Goal: Transaction & Acquisition: Purchase product/service

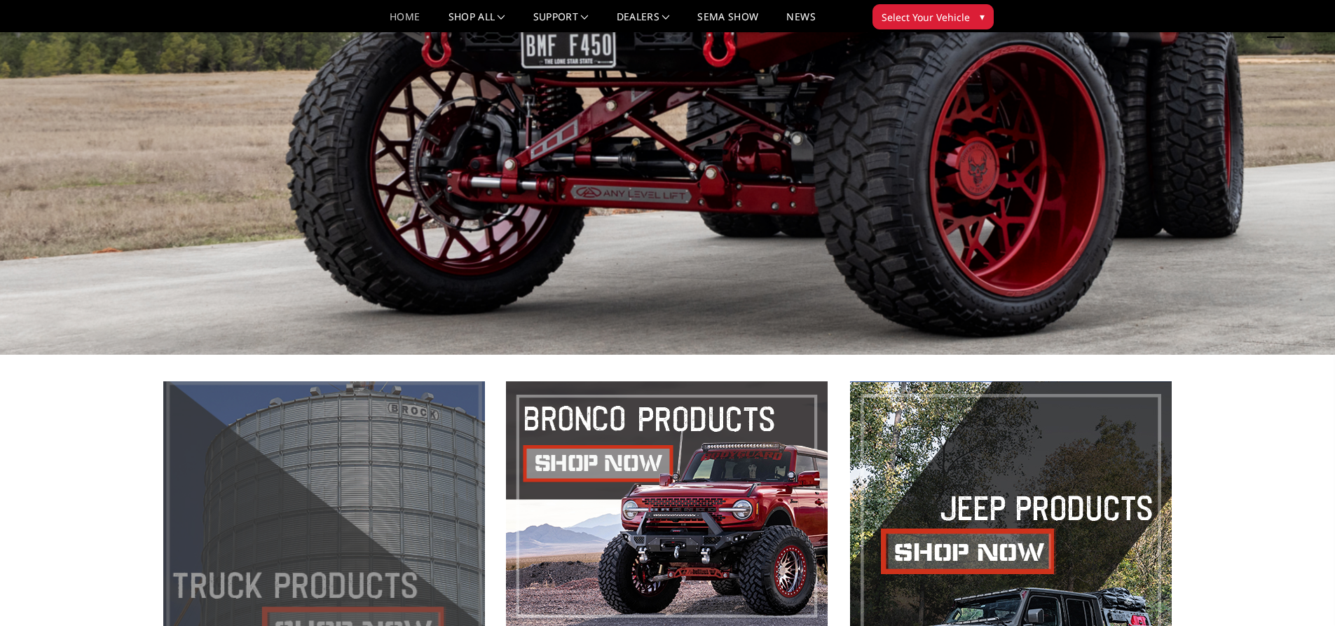
scroll to position [771, 0]
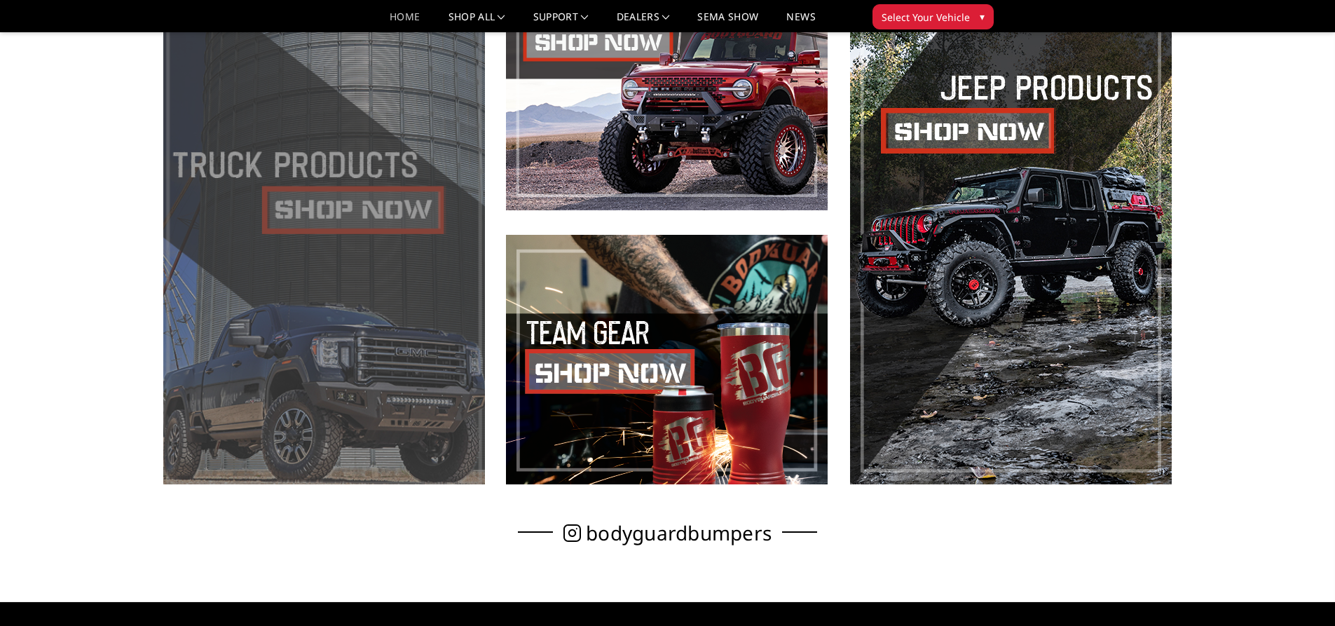
click at [385, 187] on span at bounding box center [324, 222] width 322 height 523
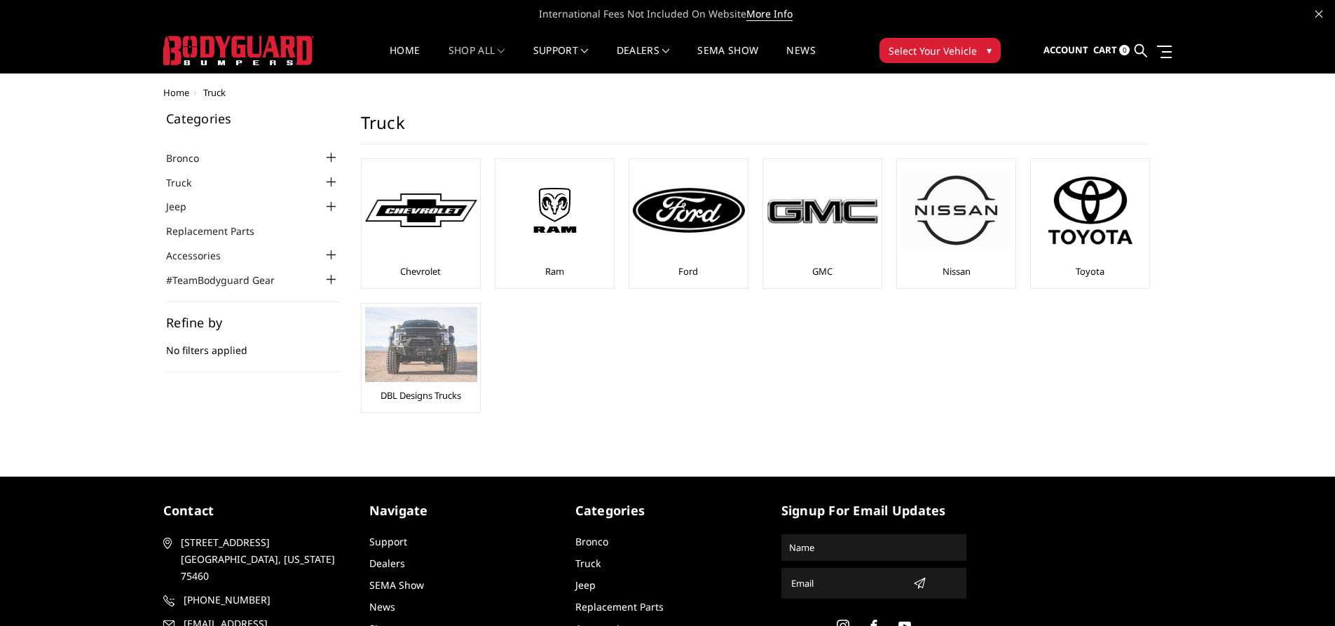
click at [413, 363] on img at bounding box center [421, 344] width 112 height 75
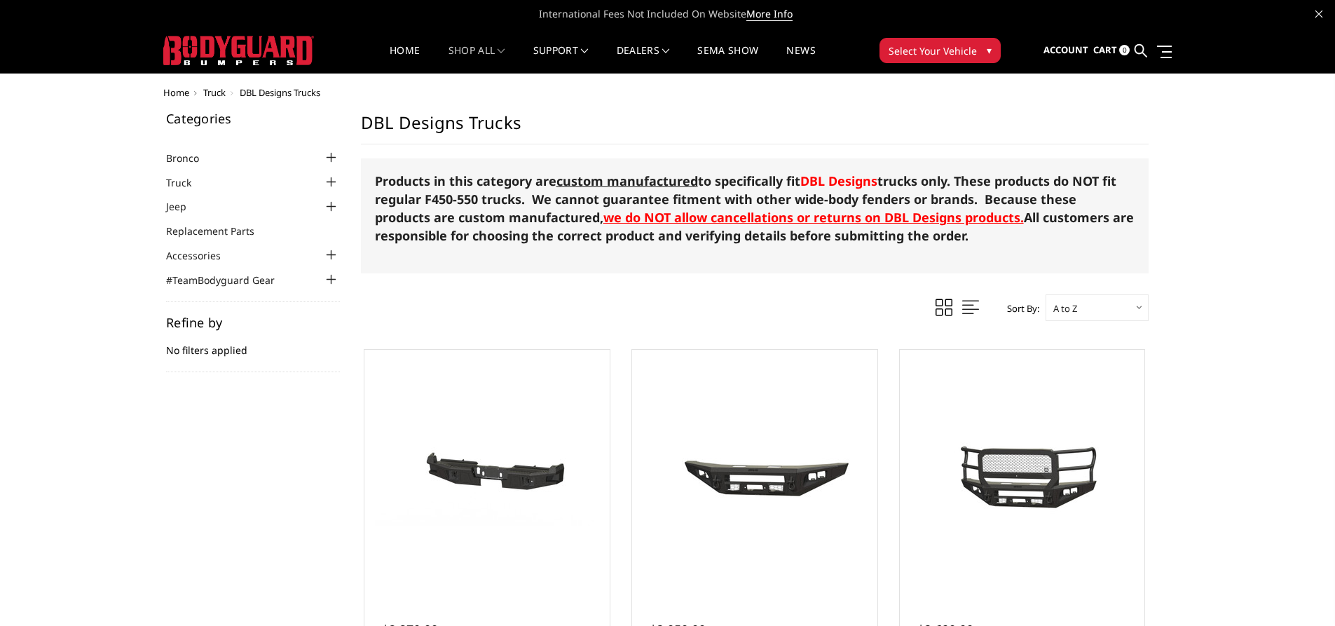
click at [327, 184] on div at bounding box center [331, 182] width 17 height 17
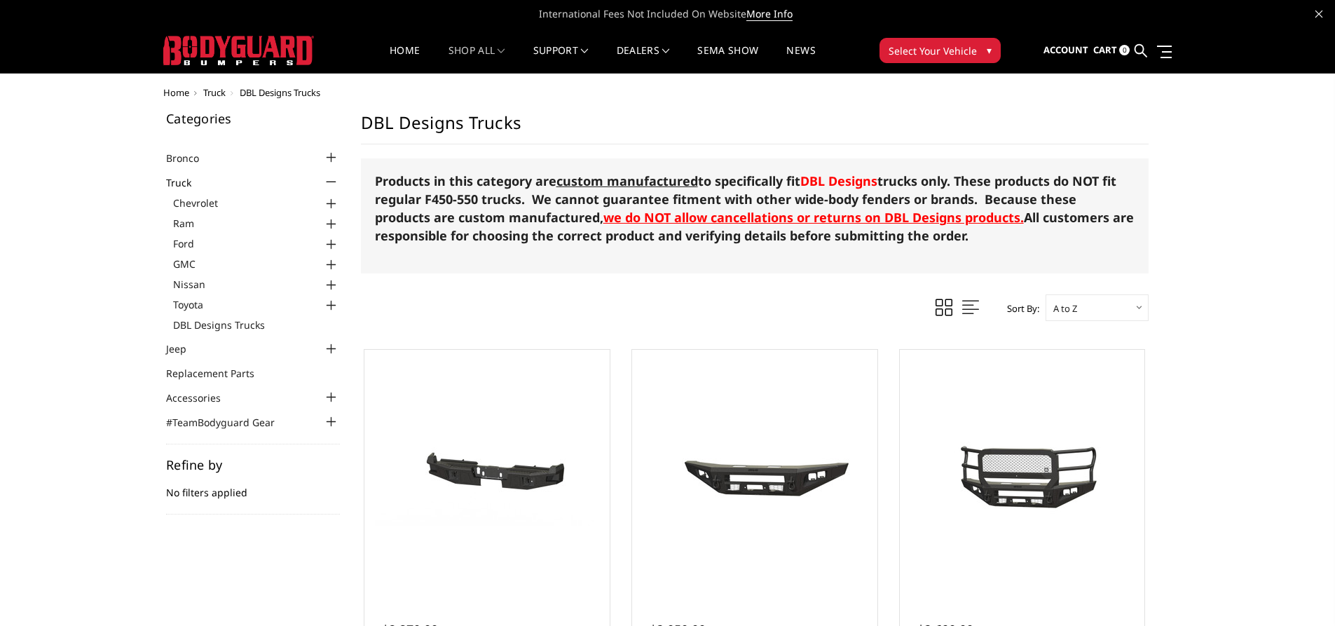
click at [329, 209] on div at bounding box center [331, 204] width 17 height 17
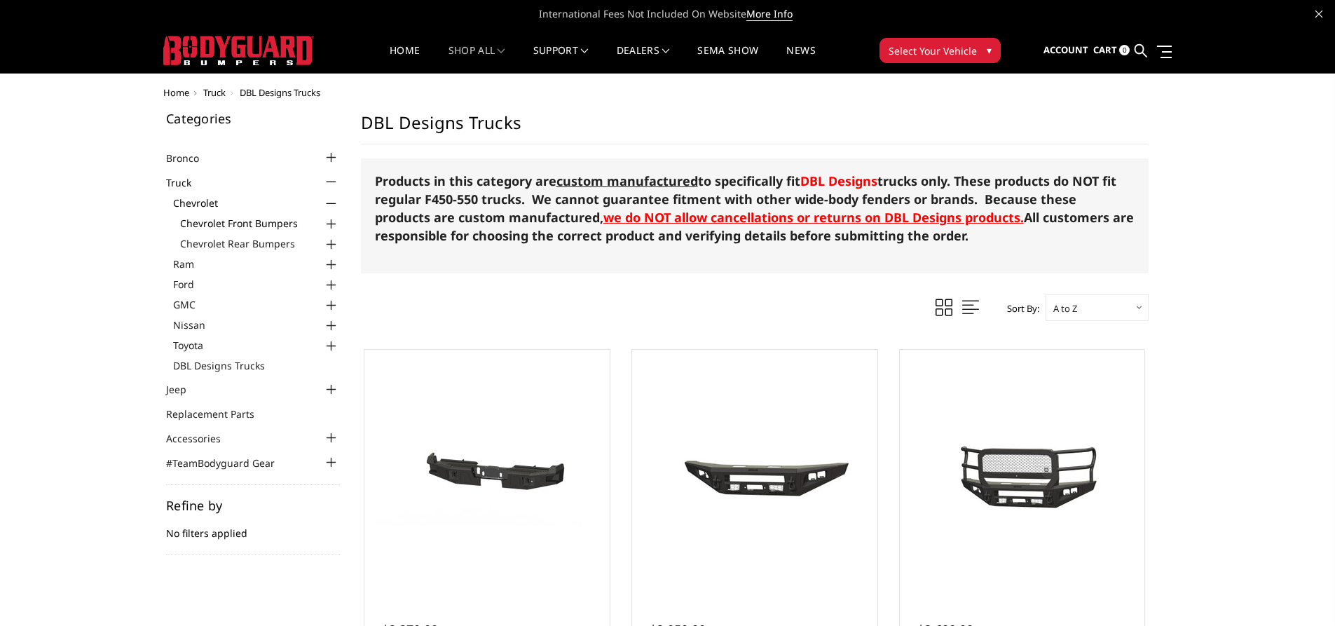
click at [260, 230] on link "Chevrolet Front Bumpers" at bounding box center [260, 223] width 160 height 15
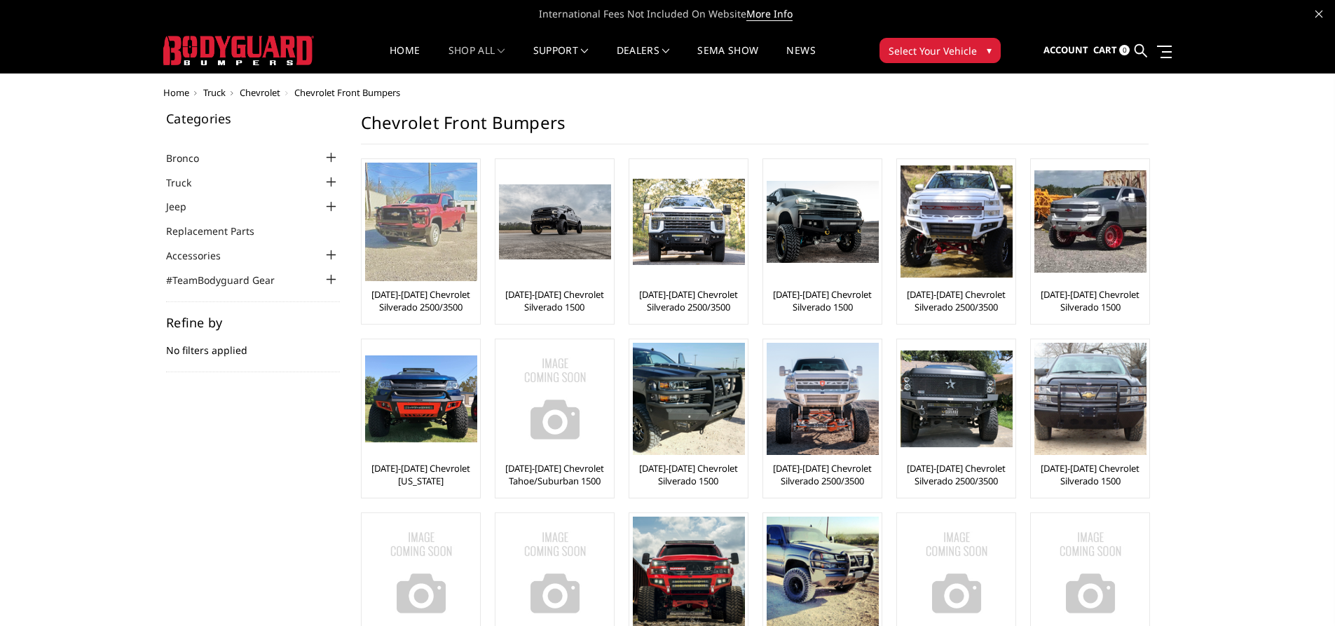
click at [441, 297] on link "[DATE]-[DATE] Chevrolet Silverado 2500/3500" at bounding box center [420, 300] width 111 height 25
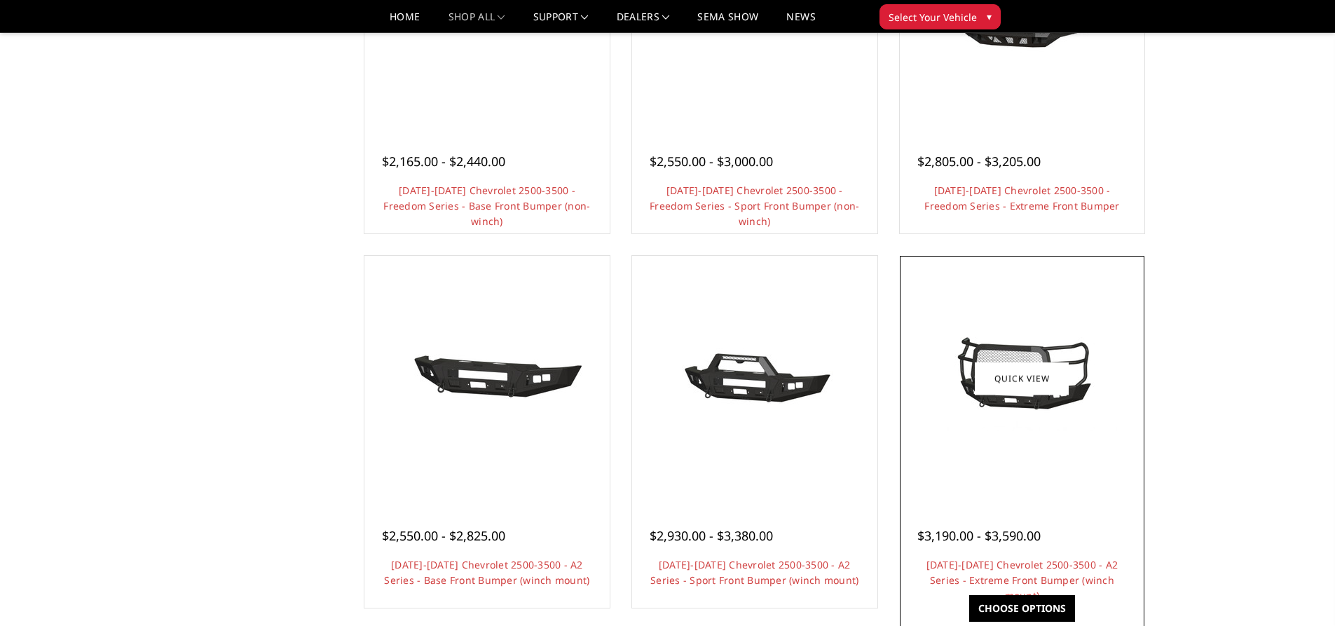
scroll to position [701, 0]
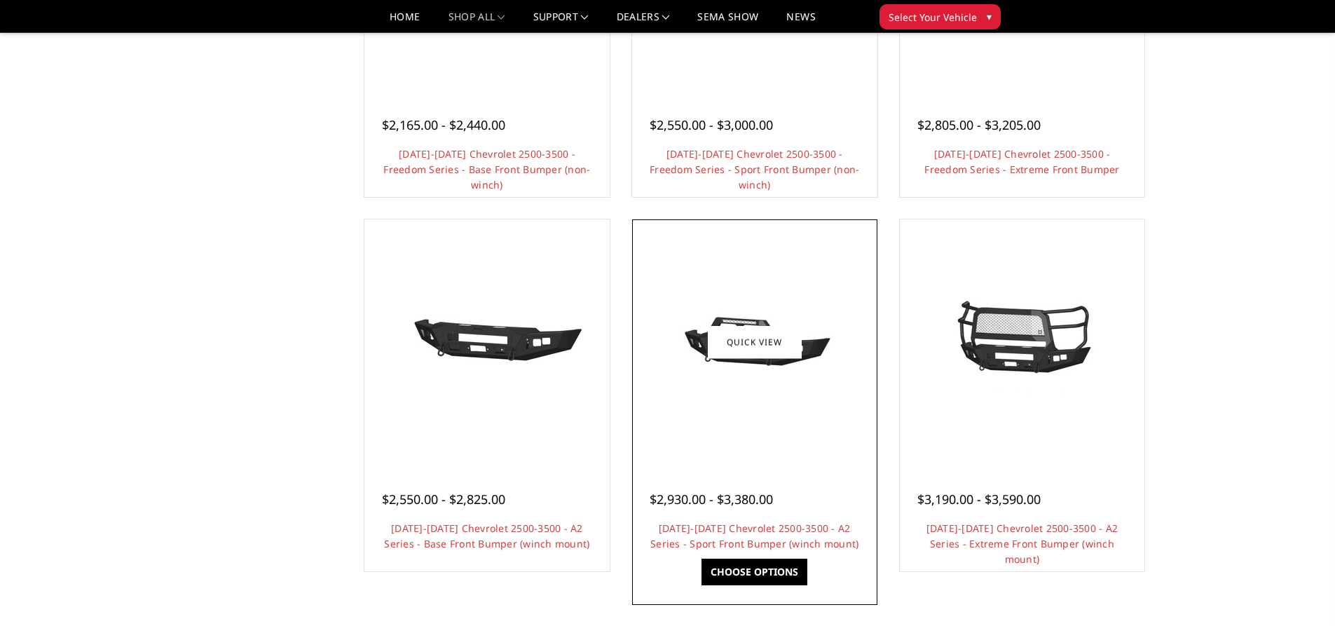
click at [811, 382] on img at bounding box center [755, 341] width 224 height 105
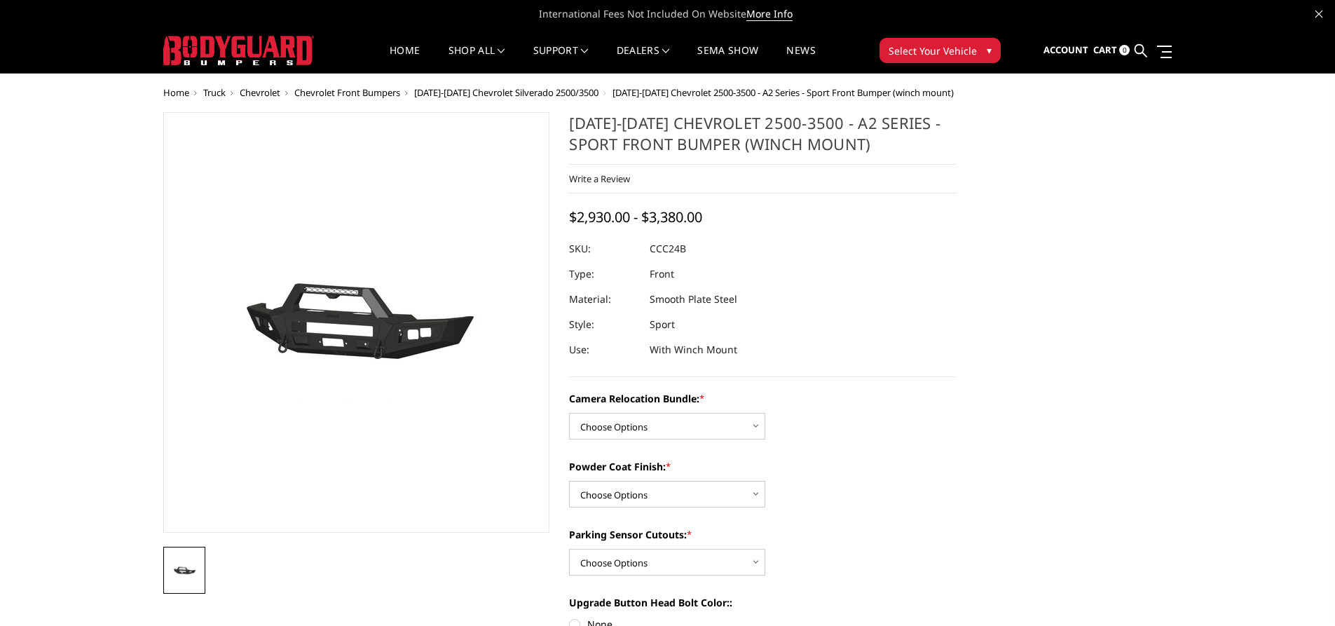
scroll to position [70, 0]
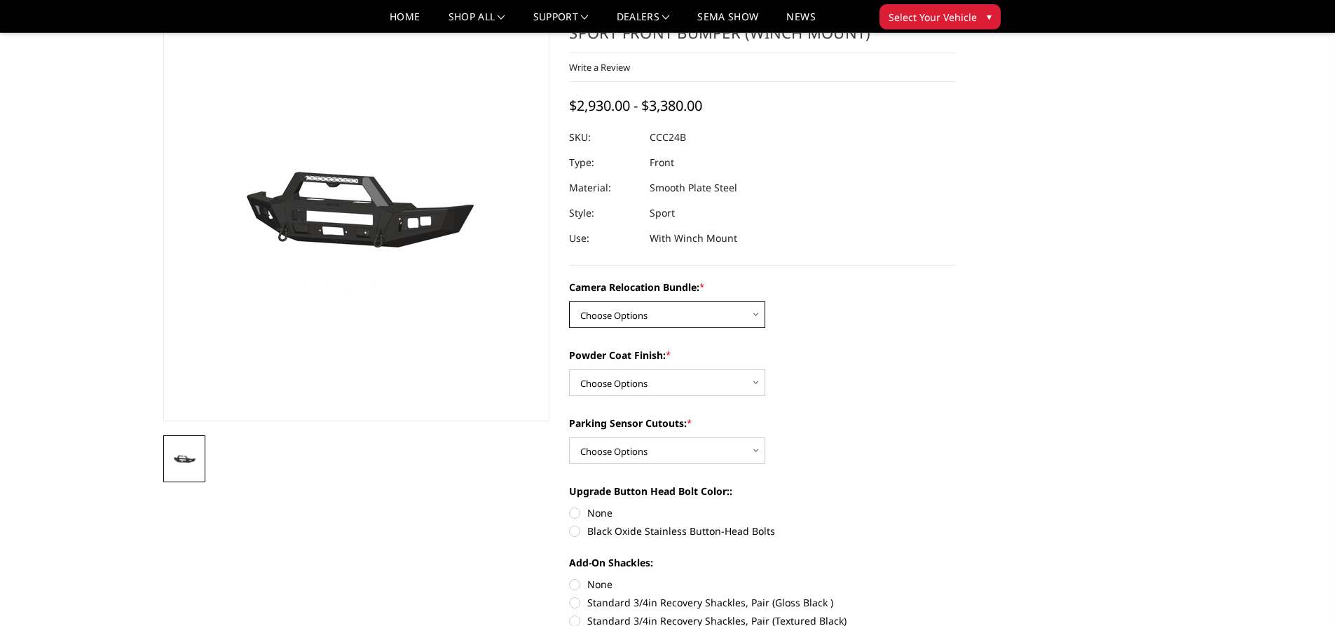
click at [697, 320] on select "Choose Options WITHOUT Camera Relocation Bundle WITH Camera Relocation Bundle" at bounding box center [667, 314] width 196 height 27
select select "2608"
click at [569, 301] on select "Choose Options WITHOUT Camera Relocation Bundle WITH Camera Relocation Bundle" at bounding box center [667, 314] width 196 height 27
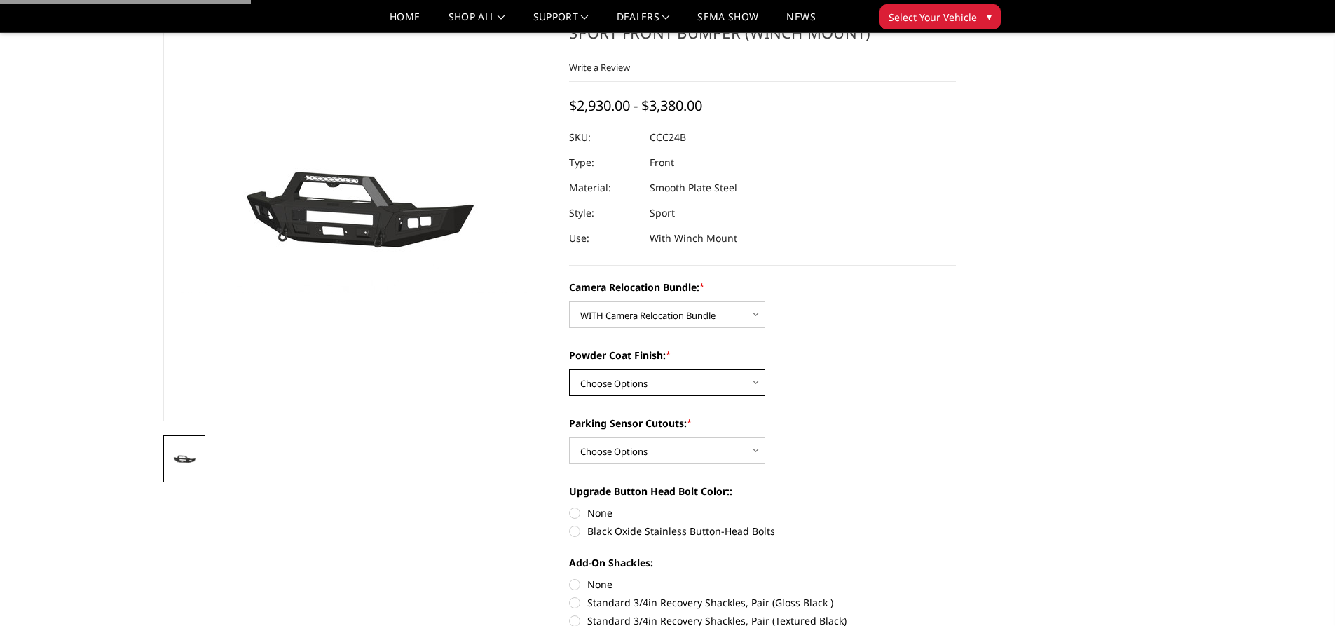
click at [684, 384] on select "Choose Options Textured Black Powder Coat Bare Metal" at bounding box center [667, 382] width 196 height 27
click at [569, 369] on select "Choose Options Textured Black Powder Coat Bare Metal" at bounding box center [667, 382] width 196 height 27
click at [692, 385] on select "Choose Options Textured Black Powder Coat Bare Metal" at bounding box center [667, 382] width 196 height 27
select select "2607"
click at [569, 369] on select "Choose Options Textured Black Powder Coat Bare Metal" at bounding box center [667, 382] width 196 height 27
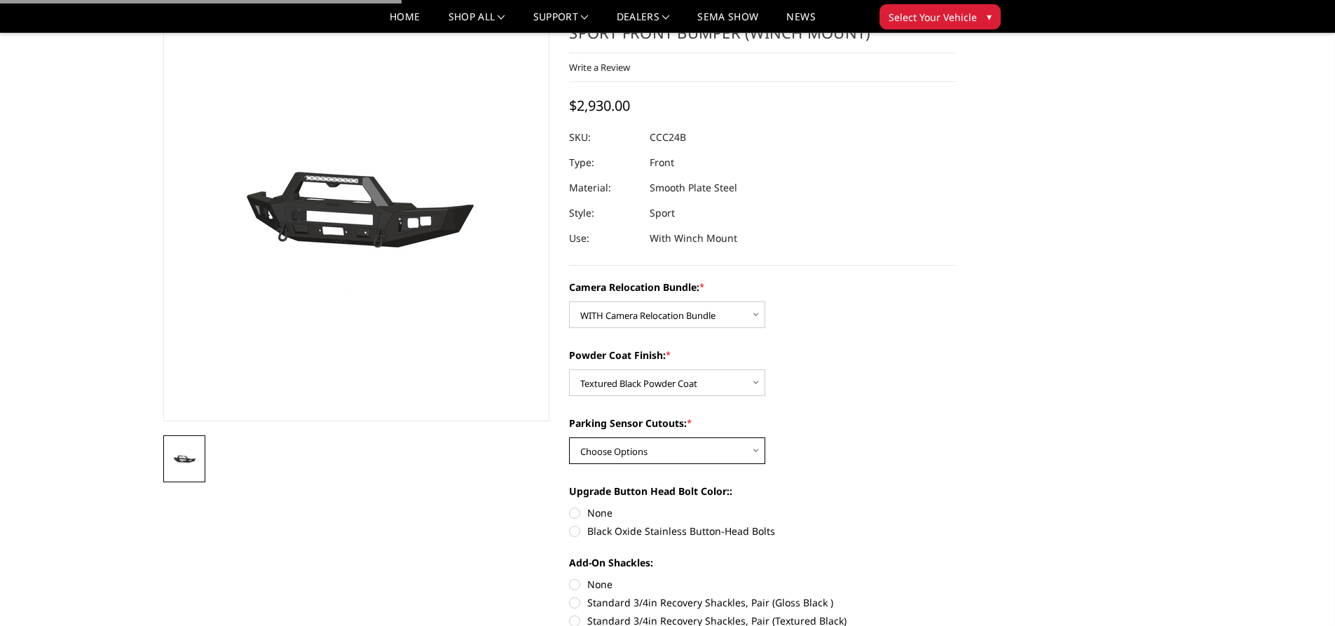
click at [672, 446] on select "Choose Options Yes - With Parking Sensor Cutouts No - Without Parking Sensor Cu…" at bounding box center [667, 450] width 196 height 27
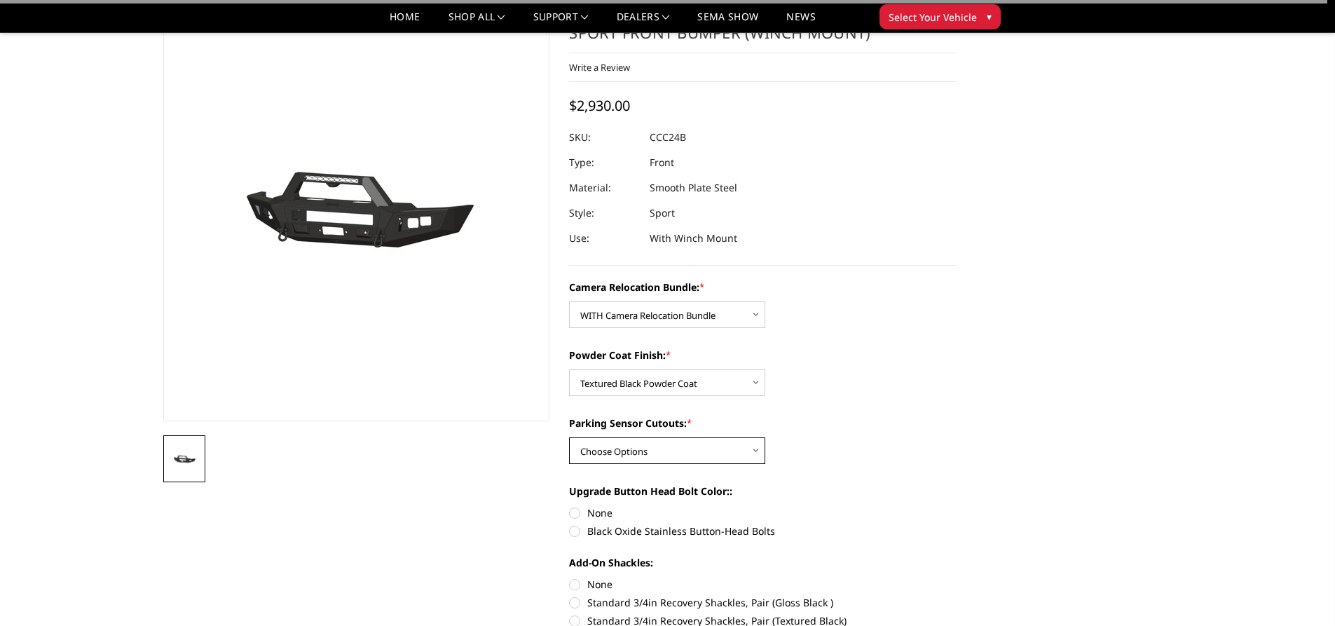
select select "2605"
click at [569, 437] on select "Choose Options Yes - With Parking Sensor Cutouts No - Without Parking Sensor Cu…" at bounding box center [667, 450] width 196 height 27
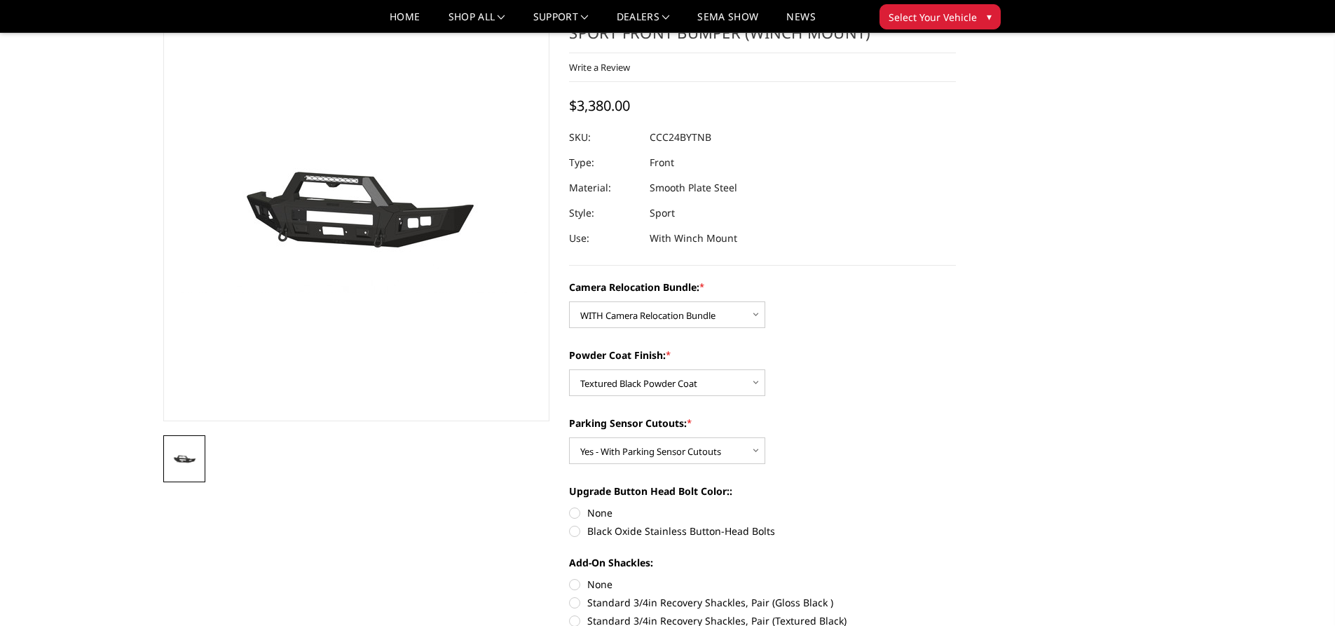
click at [580, 531] on label "Black Oxide Stainless Button-Head Bolts" at bounding box center [762, 530] width 387 height 15
click at [956, 506] on input "Black Oxide Stainless Button-Head Bolts" at bounding box center [956, 505] width 1 height 1
radio input "true"
drag, startPoint x: 580, startPoint y: 531, endPoint x: 499, endPoint y: 569, distance: 89.0
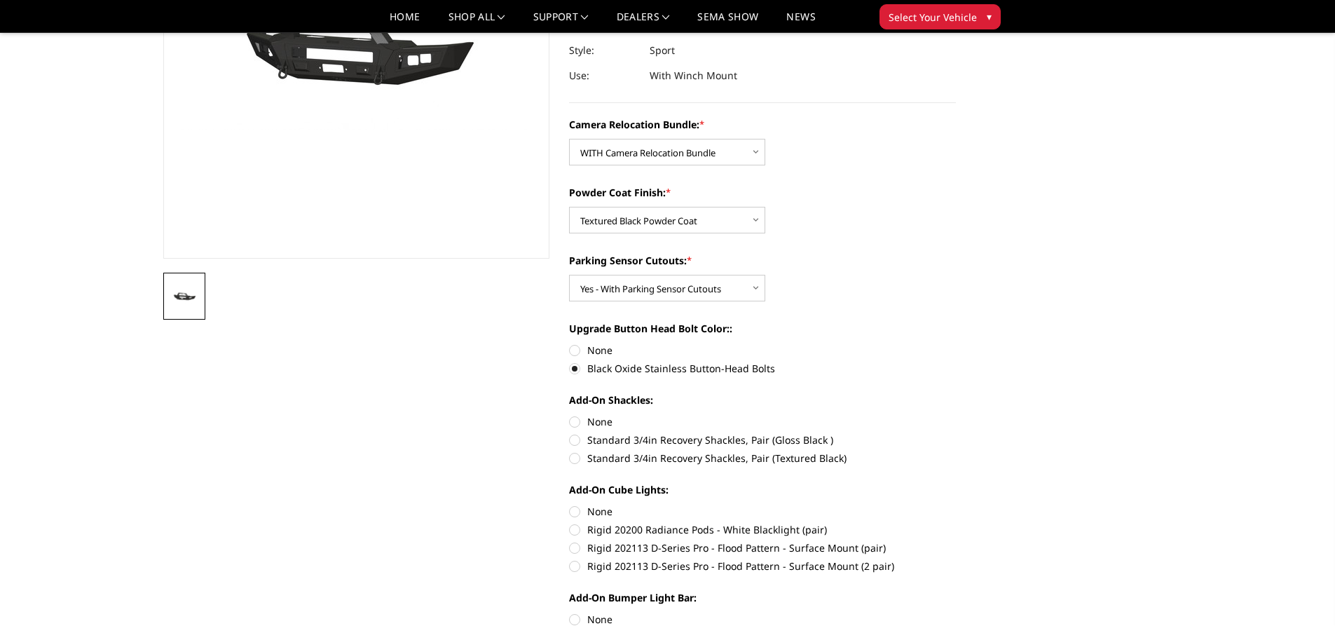
scroll to position [350, 0]
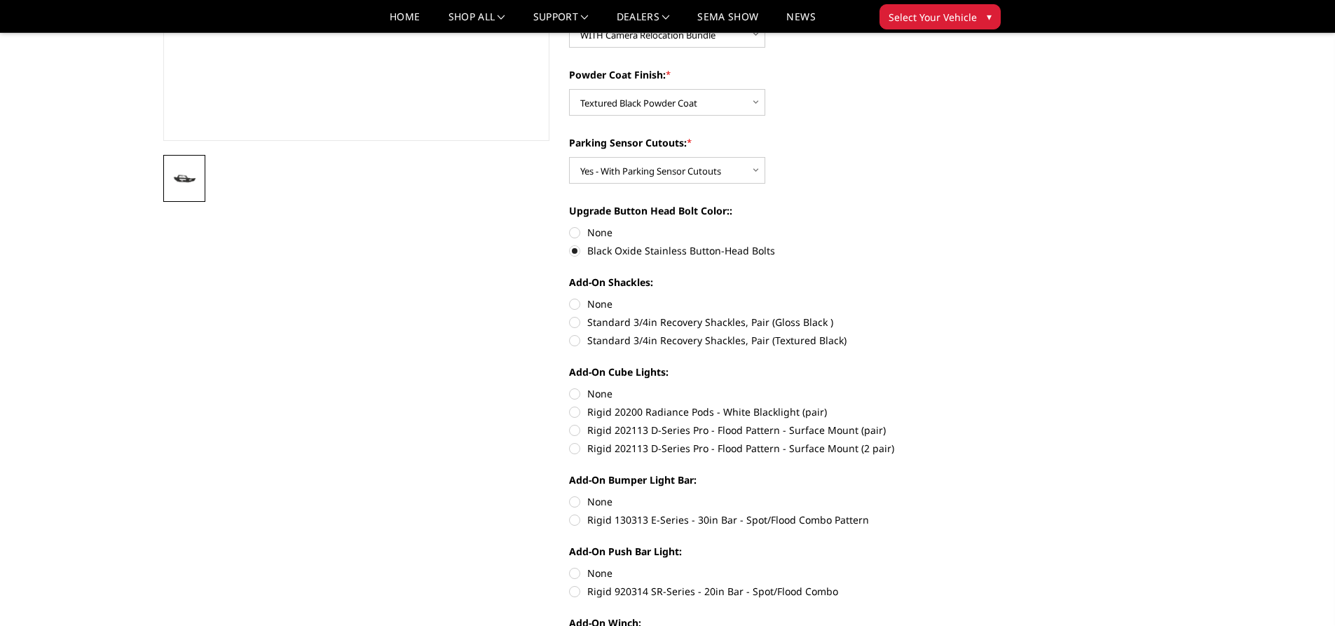
click at [585, 416] on label "Rigid 20200 Radiance Pods - White Blacklight (pair)" at bounding box center [762, 411] width 387 height 15
click at [956, 387] on input "Rigid 20200 Radiance Pods - White Blacklight (pair)" at bounding box center [956, 386] width 1 height 1
radio input "true"
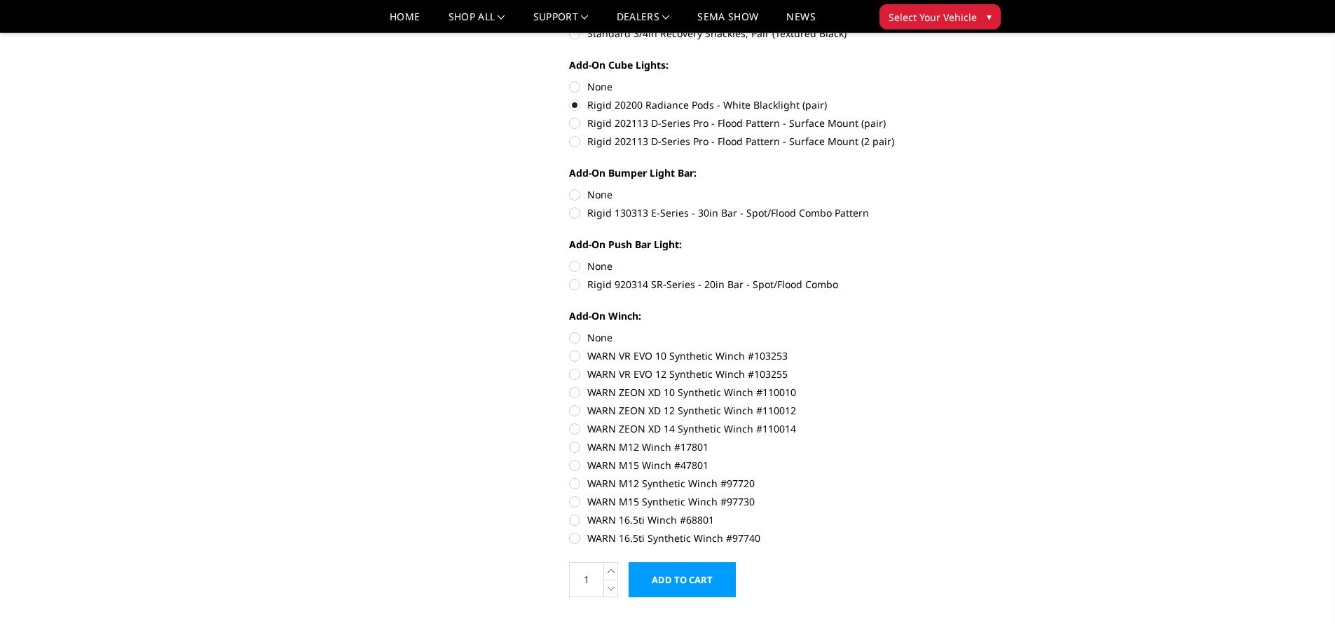
scroll to position [631, 0]
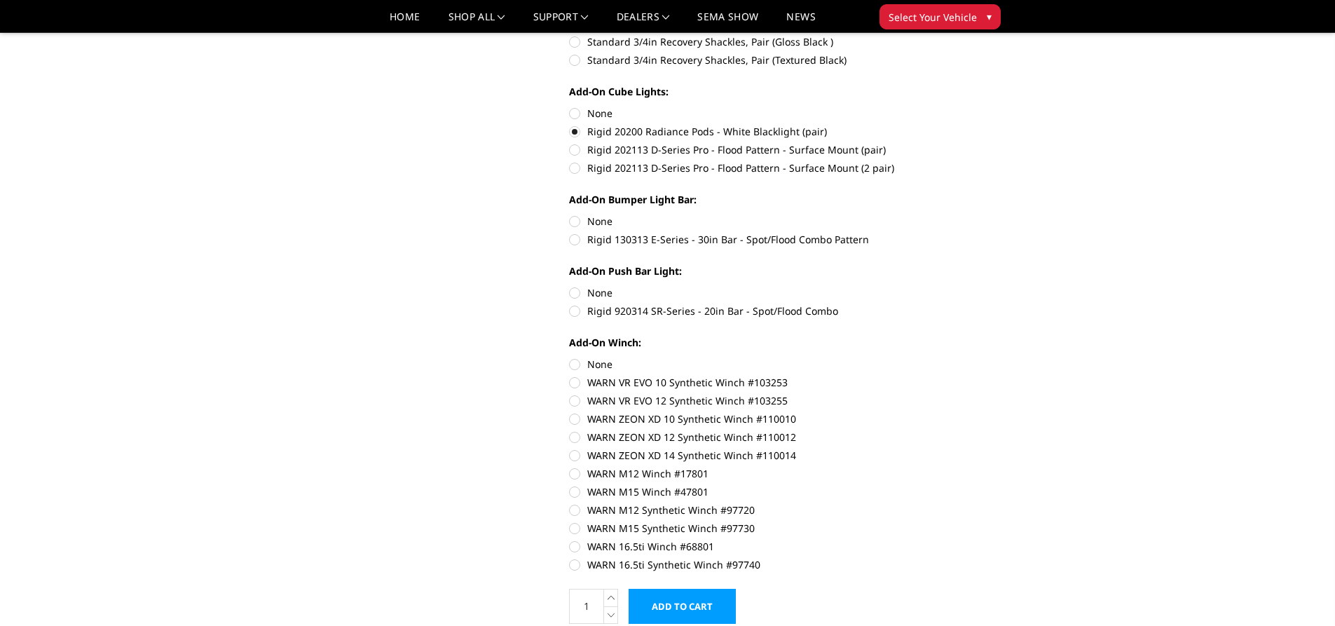
click at [573, 383] on label "WARN VR EVO 10 Synthetic Winch #103253" at bounding box center [762, 382] width 387 height 15
click at [956, 357] on input "WARN VR EVO 10 Synthetic Winch #103253" at bounding box center [956, 357] width 1 height 1
radio input "true"
click at [573, 299] on label "None" at bounding box center [762, 292] width 387 height 15
click at [570, 286] on input "None" at bounding box center [569, 285] width 1 height 1
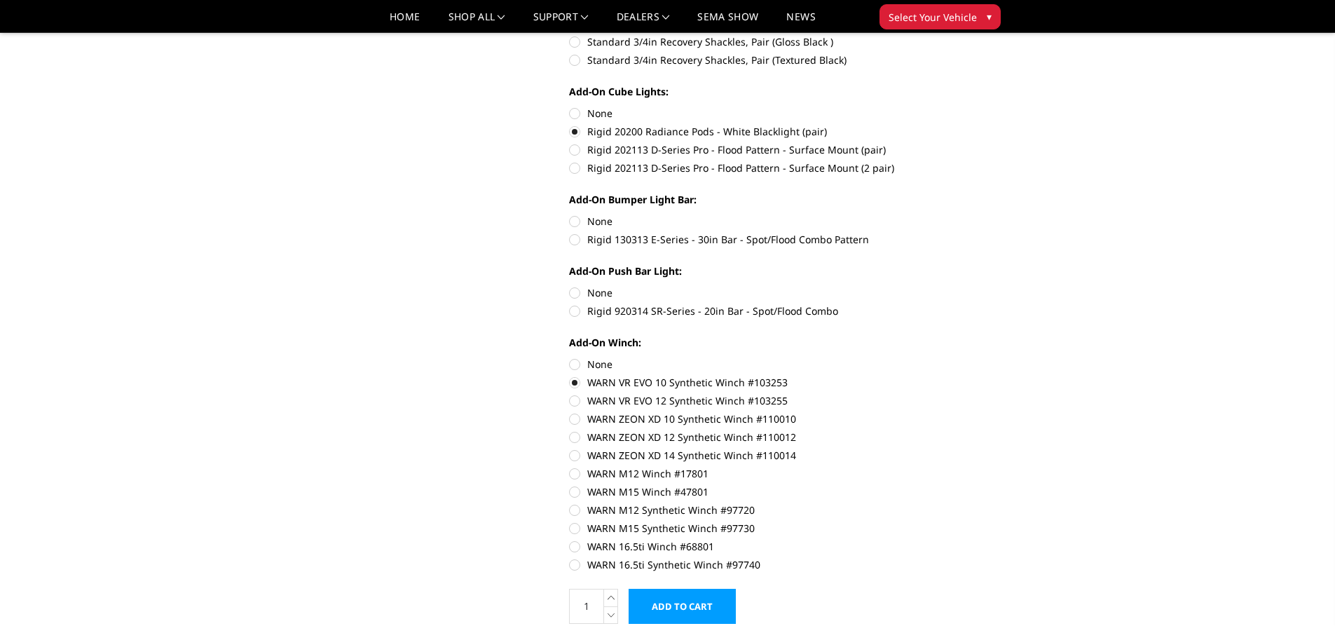
radio input "true"
click at [573, 320] on div "Camera Relocation Bundle: * Choose Options WITHOUT Camera Relocation Bundle WIT…" at bounding box center [762, 144] width 387 height 850
click at [575, 314] on label "Rigid 920314 SR-Series - 20in Bar - Spot/Flood Combo" at bounding box center [762, 310] width 387 height 15
click at [956, 286] on input "Rigid 920314 SR-Series - 20in Bar - Spot/Flood Combo" at bounding box center [956, 285] width 1 height 1
radio input "true"
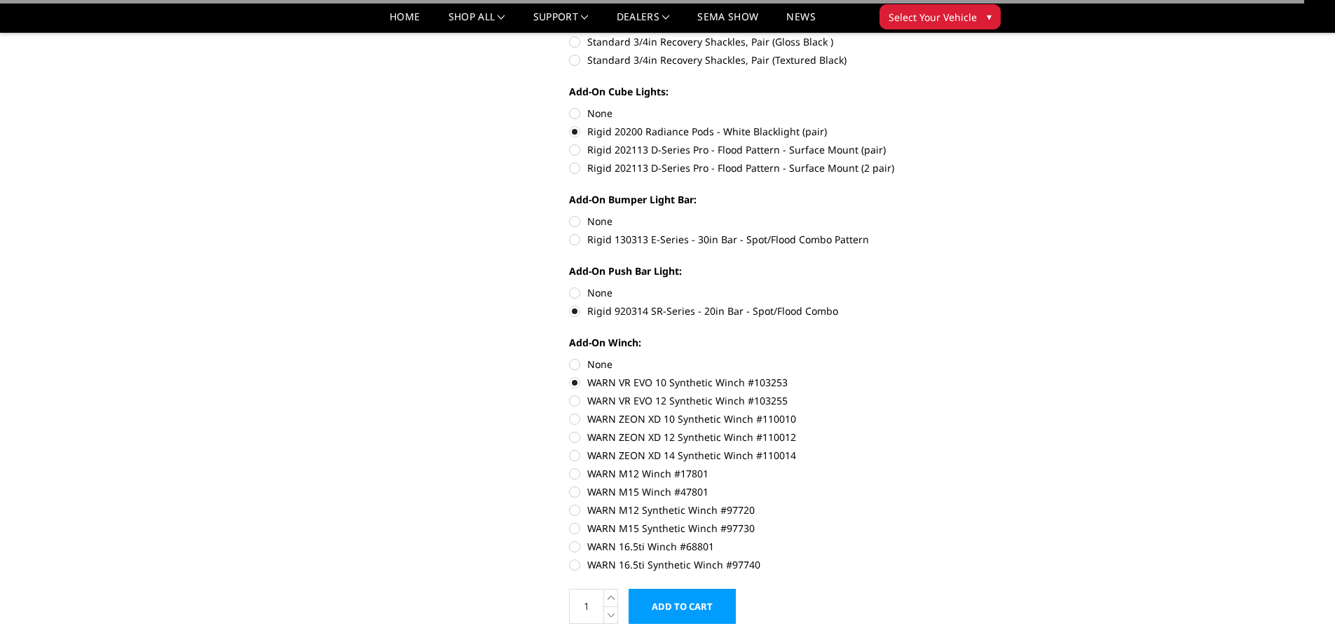
click at [589, 235] on label "Rigid 130313 E-Series - 30in Bar - Spot/Flood Combo Pattern" at bounding box center [762, 239] width 387 height 15
click at [956, 214] on input "Rigid 130313 E-Series - 30in Bar - Spot/Flood Combo Pattern" at bounding box center [956, 214] width 1 height 1
radio input "true"
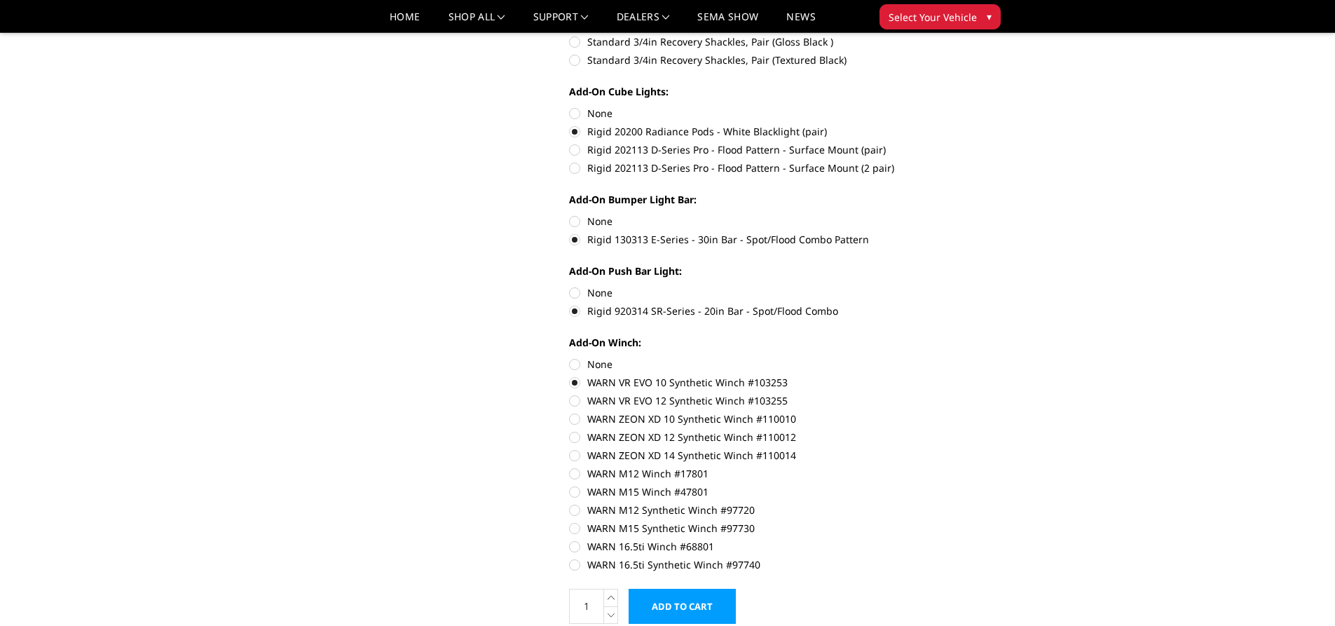
click at [577, 364] on label "None" at bounding box center [762, 364] width 387 height 15
click at [570, 357] on input "None" at bounding box center [569, 357] width 1 height 1
radio input "true"
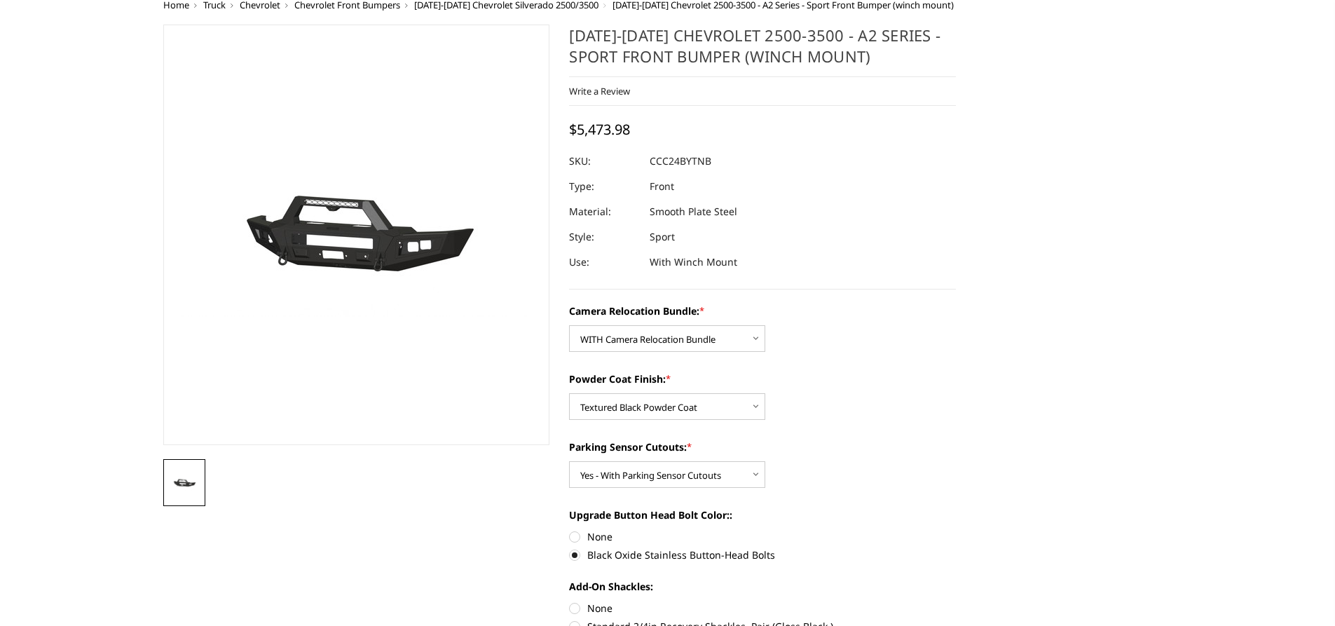
scroll to position [0, 0]
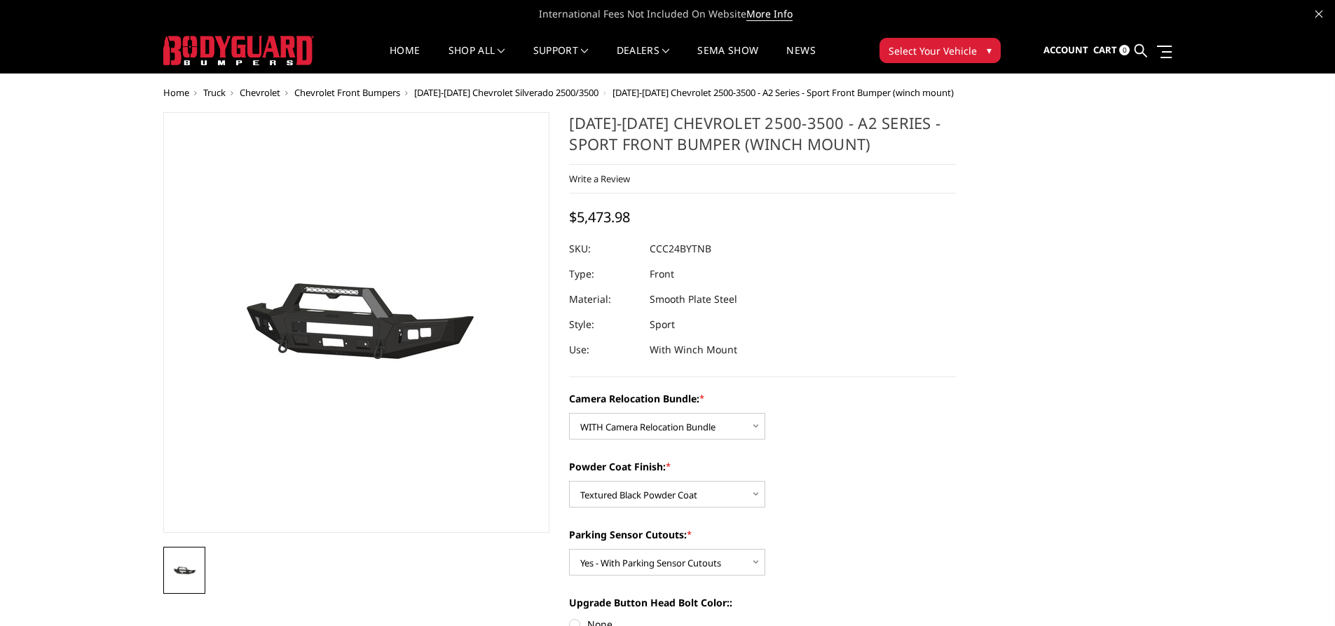
click at [280, 94] on span "Chevrolet" at bounding box center [260, 92] width 41 height 13
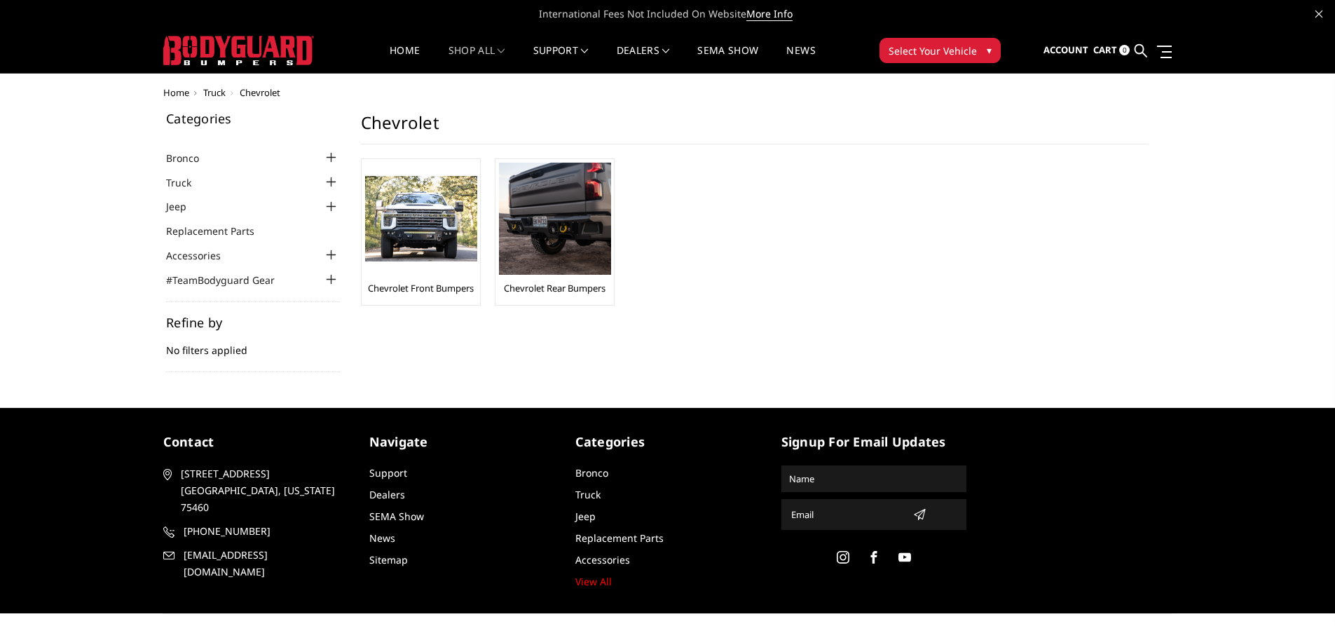
click at [324, 188] on div at bounding box center [331, 182] width 17 height 17
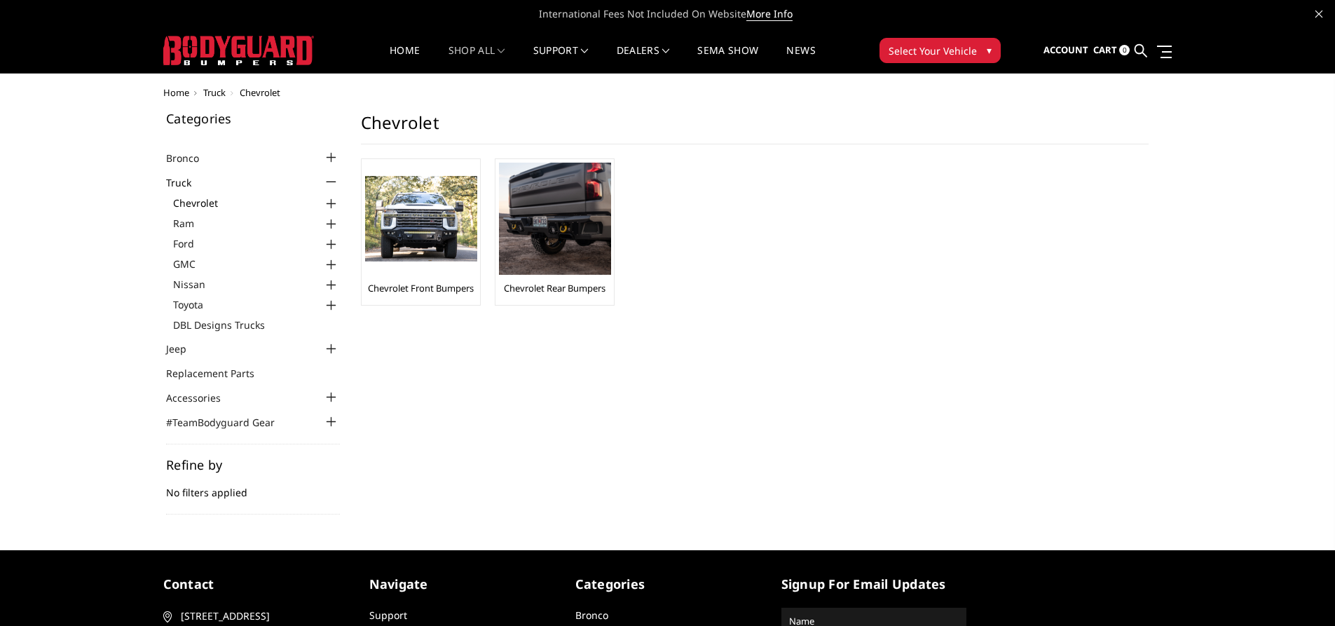
click at [225, 207] on link "Chevrolet" at bounding box center [256, 203] width 167 height 15
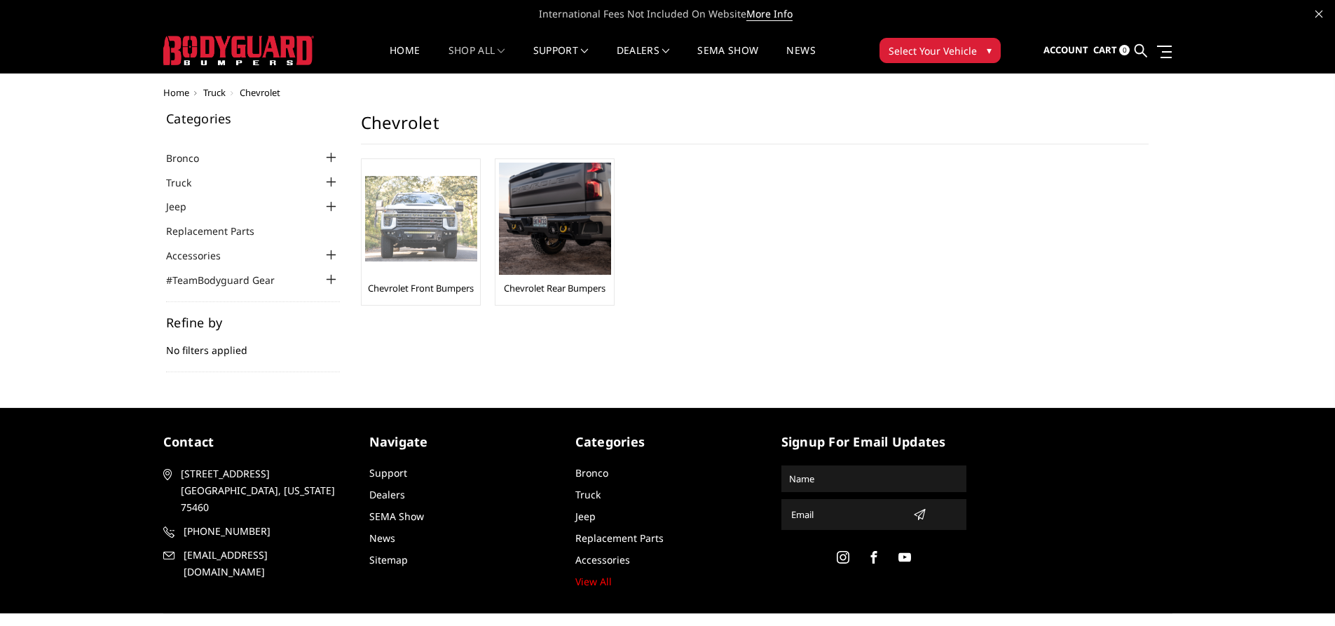
click at [463, 302] on li "Chevrolet Front Bumpers" at bounding box center [421, 231] width 120 height 147
click at [452, 263] on div at bounding box center [421, 219] width 112 height 112
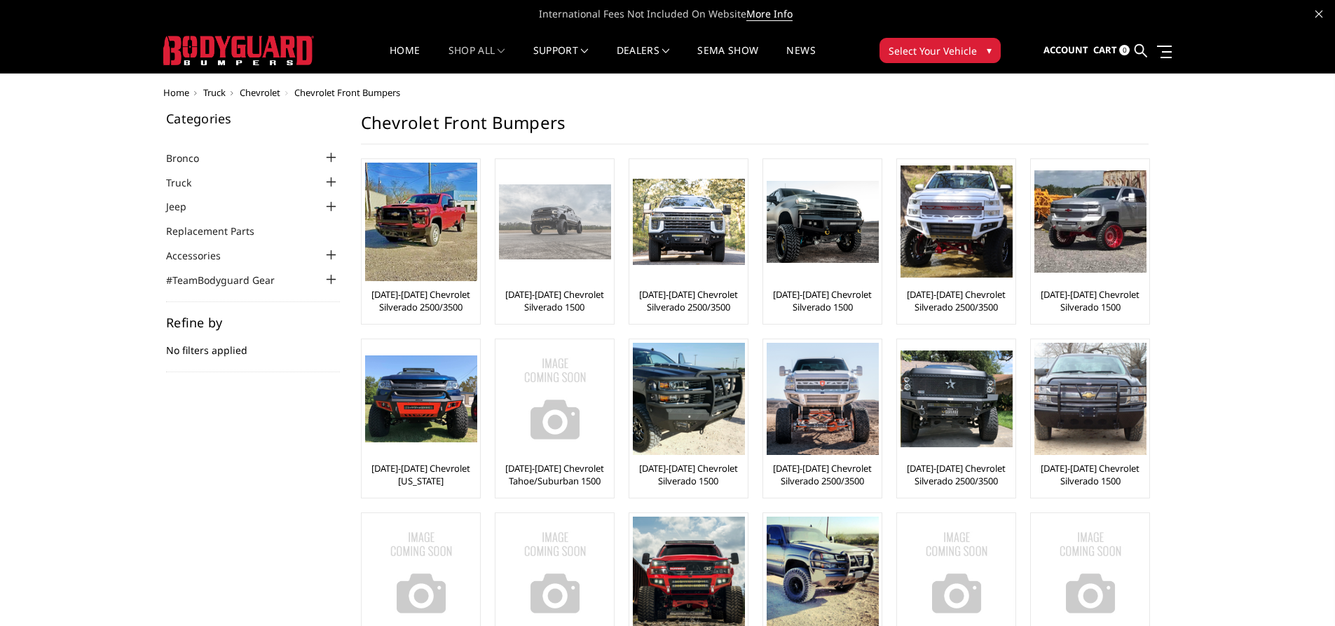
click at [547, 269] on div at bounding box center [555, 222] width 112 height 118
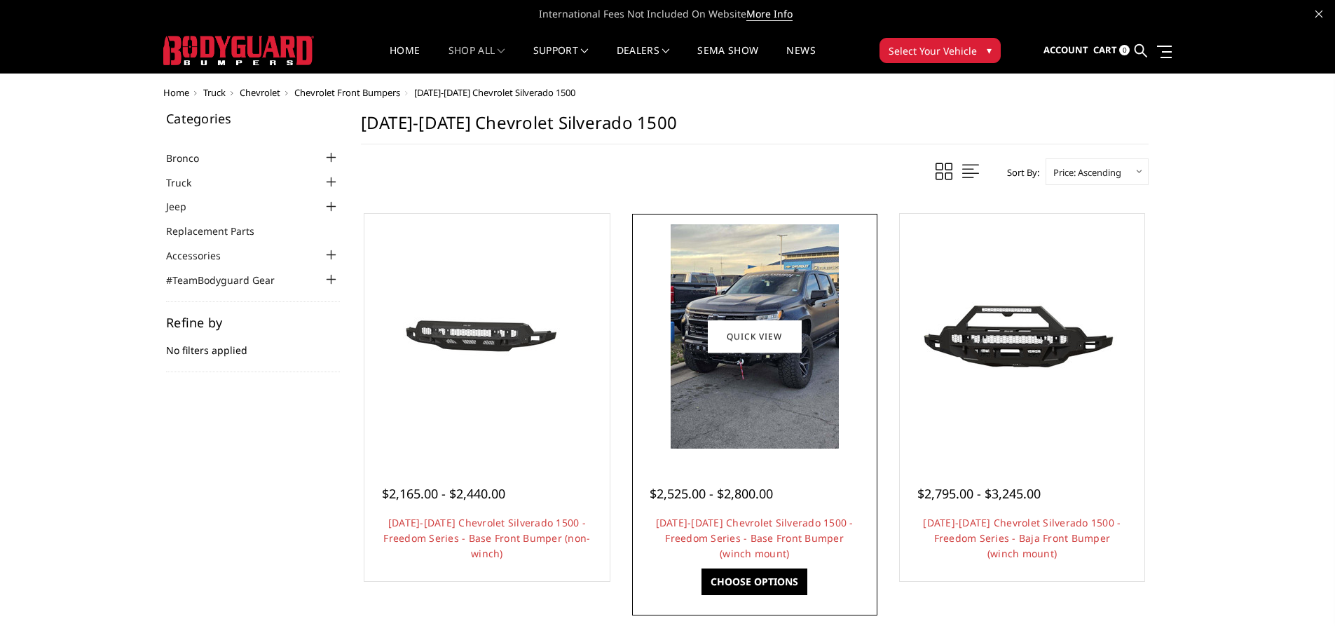
click at [767, 450] on div at bounding box center [755, 336] width 238 height 238
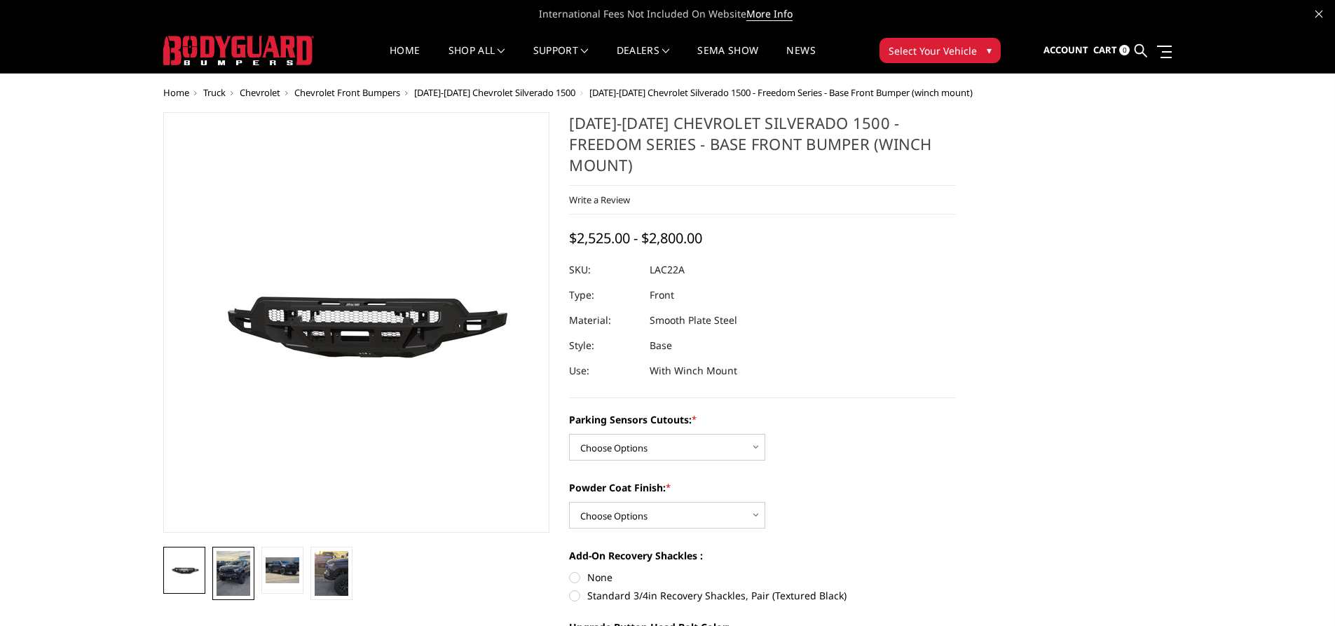
click at [237, 579] on img at bounding box center [234, 573] width 34 height 45
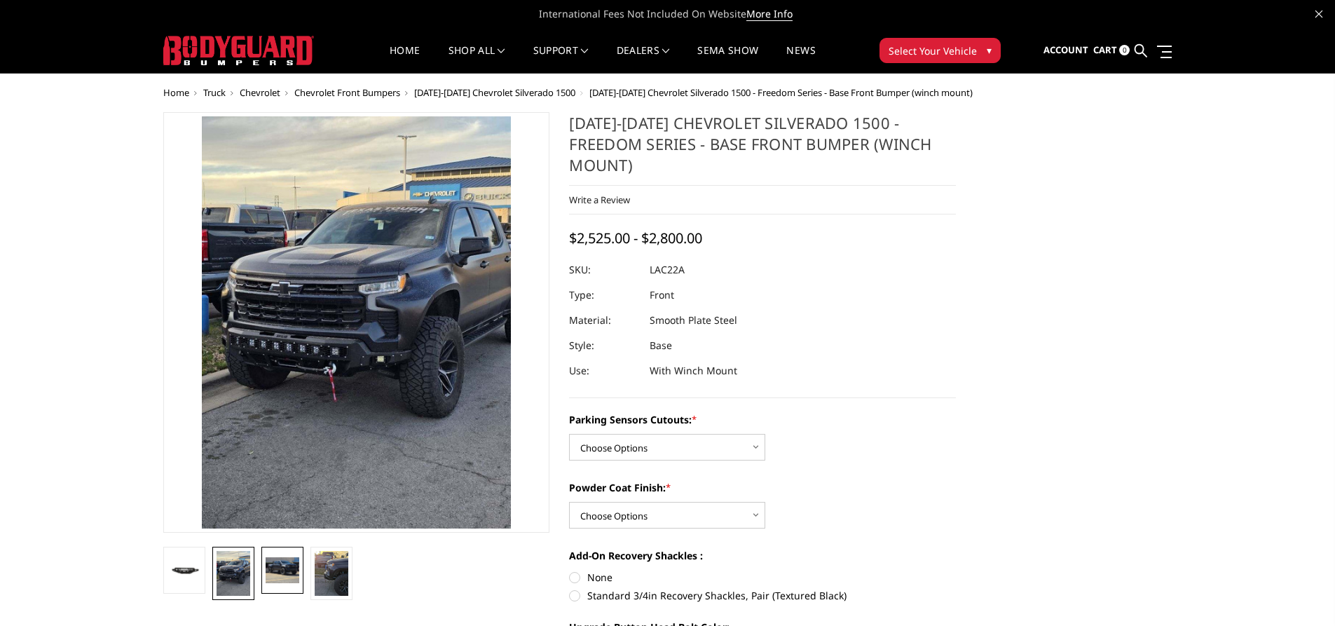
click at [292, 568] on img at bounding box center [283, 569] width 34 height 25
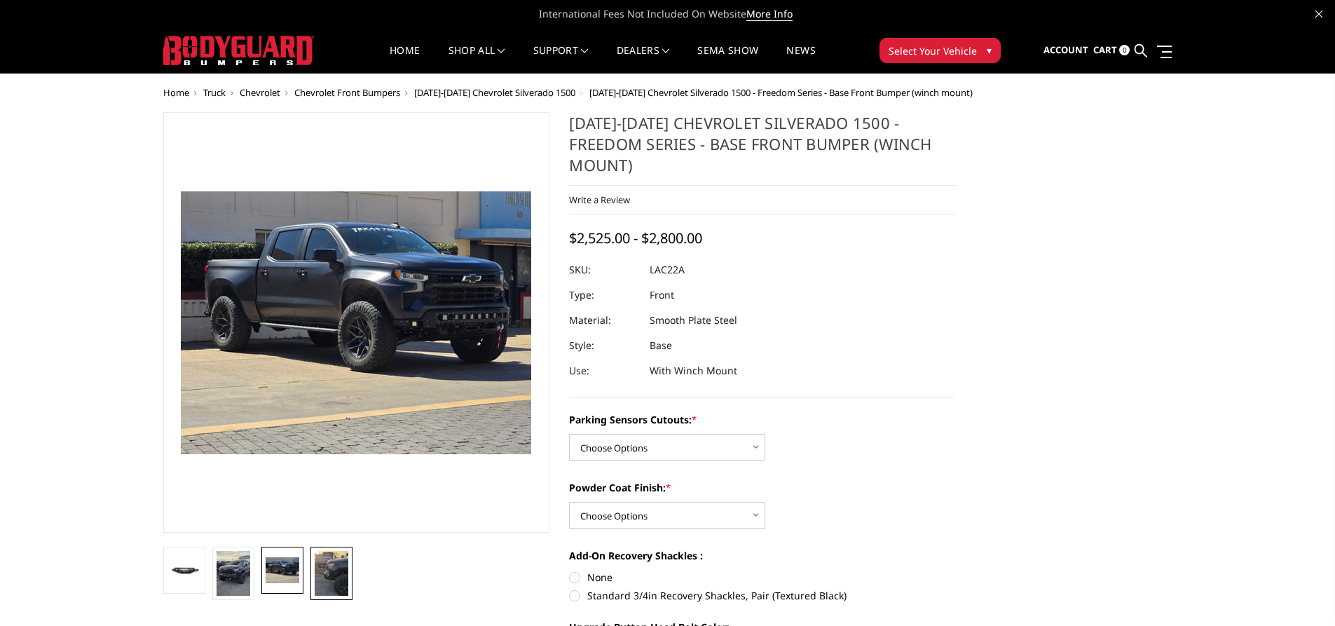
click at [324, 575] on img at bounding box center [332, 573] width 34 height 45
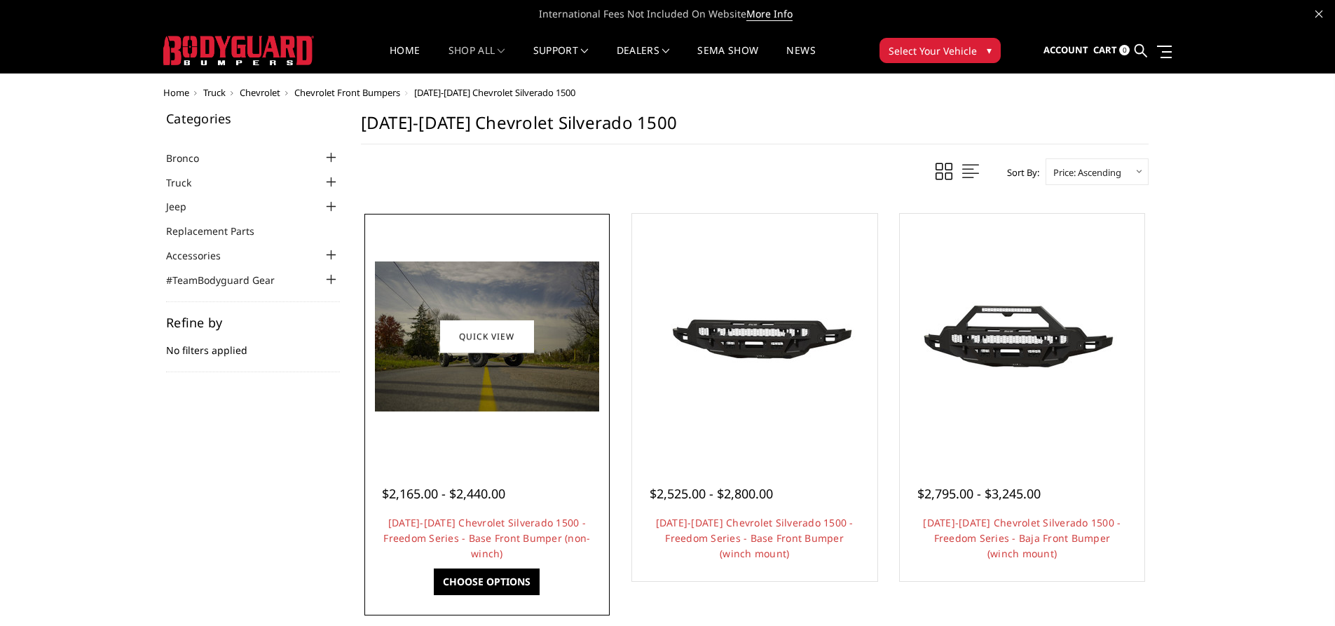
click at [548, 424] on div at bounding box center [487, 336] width 238 height 238
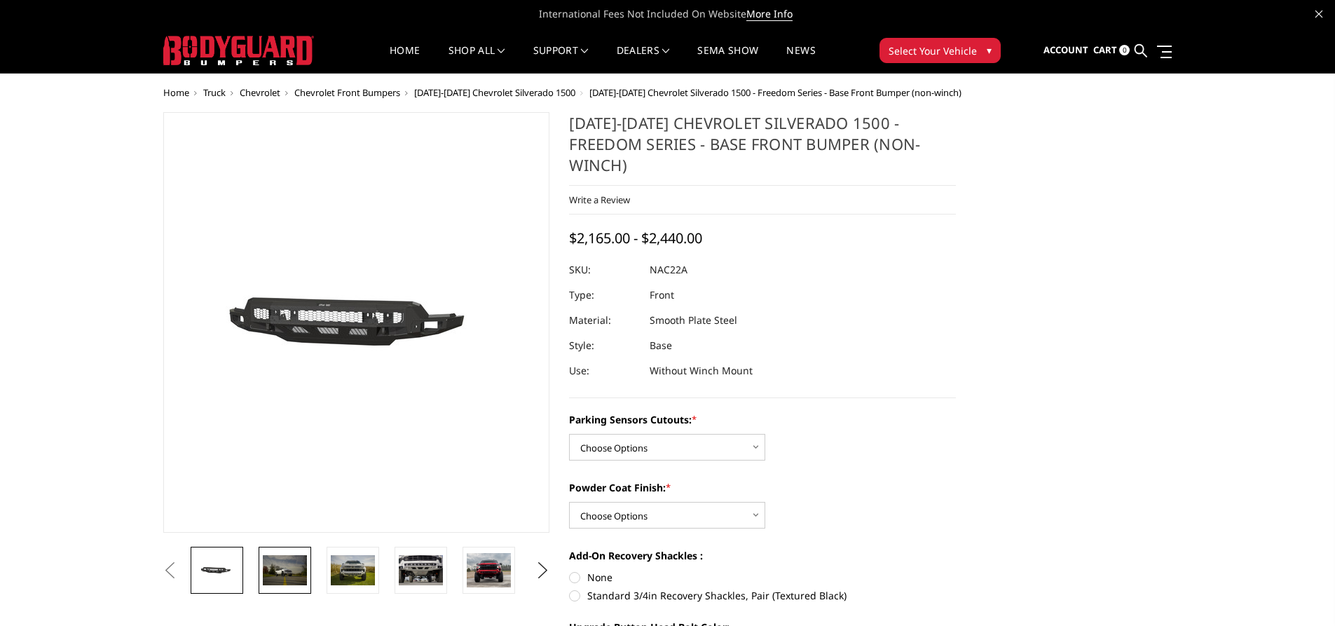
click at [303, 590] on link at bounding box center [285, 570] width 53 height 47
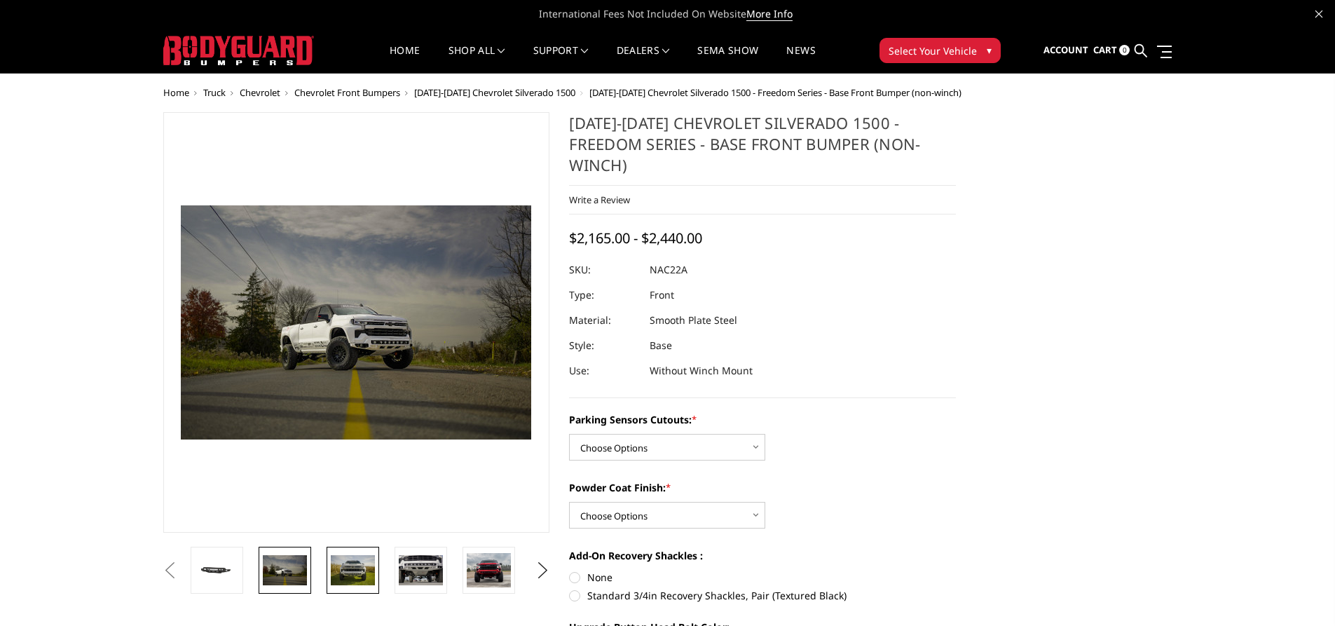
click at [334, 569] on img at bounding box center [353, 569] width 44 height 29
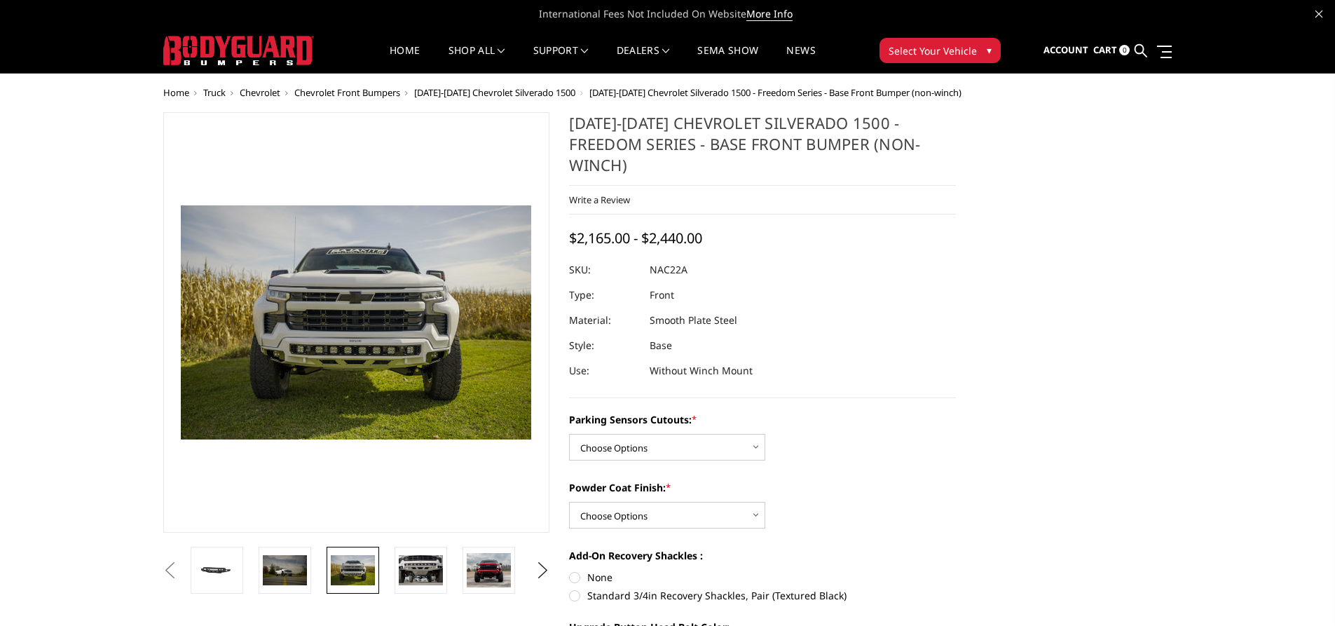
click at [334, 570] on img at bounding box center [353, 569] width 44 height 29
click at [409, 589] on link at bounding box center [421, 570] width 53 height 47
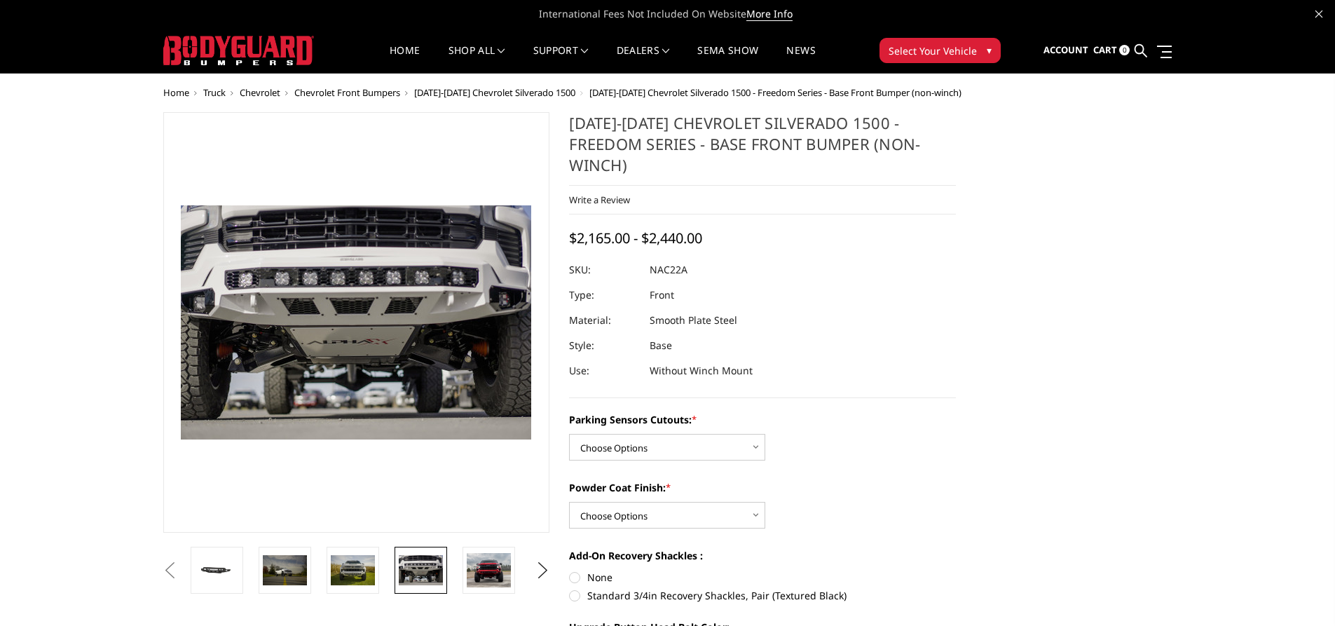
click at [592, 588] on label "Standard 3/4in Recovery Shackles, Pair (Textured Black)" at bounding box center [762, 595] width 387 height 15
click at [956, 570] on input "Standard 3/4in Recovery Shackles, Pair (Textured Black)" at bounding box center [956, 570] width 1 height 1
radio input "true"
click at [510, 573] on div at bounding box center [630, 570] width 884 height 47
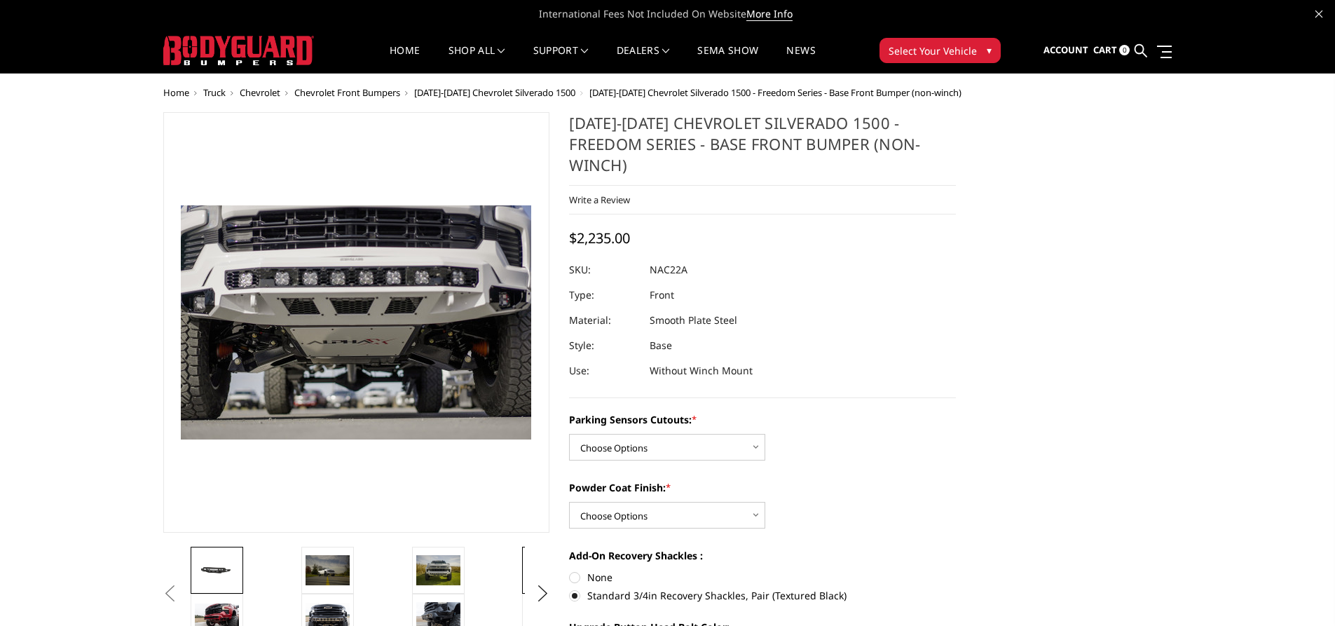
scroll to position [140, 0]
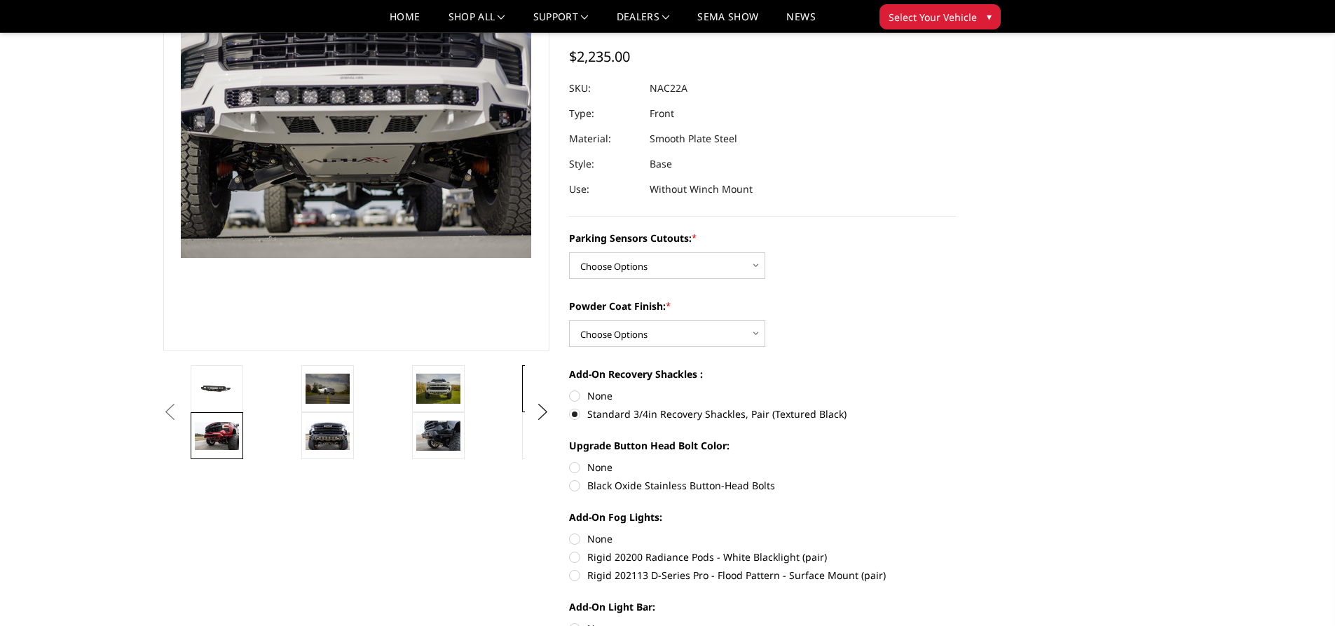
click at [226, 423] on img at bounding box center [217, 436] width 44 height 28
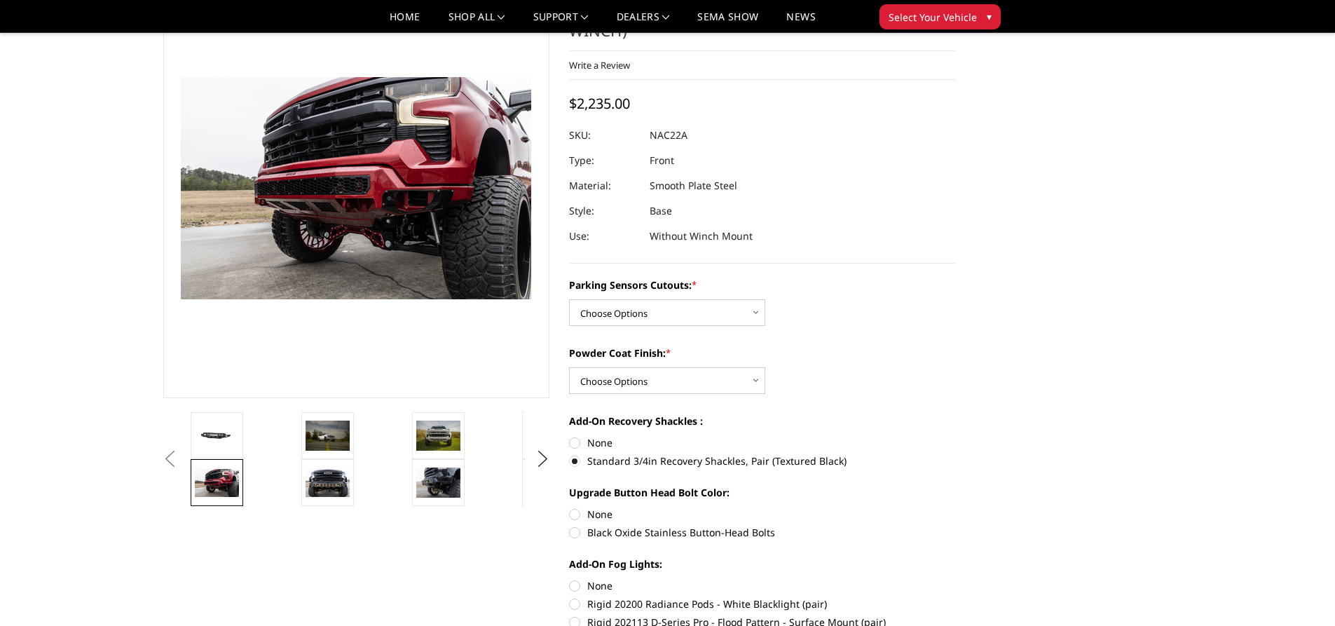
scroll to position [6, 0]
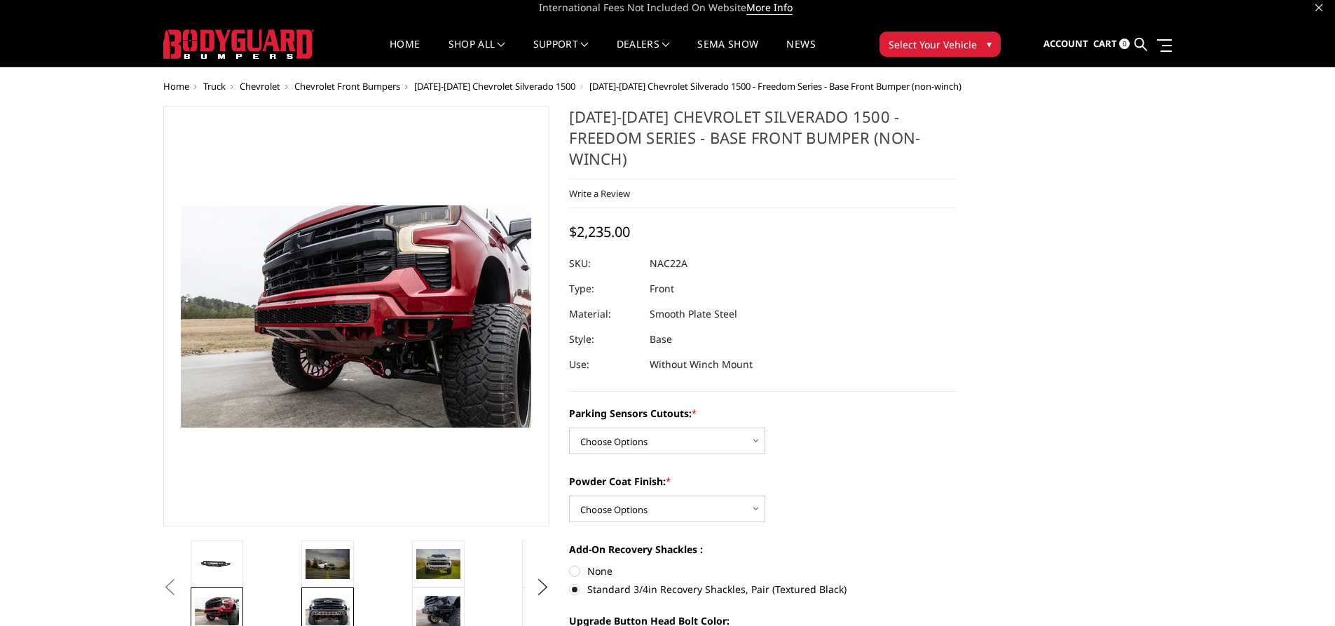
click at [325, 613] on img at bounding box center [328, 610] width 44 height 29
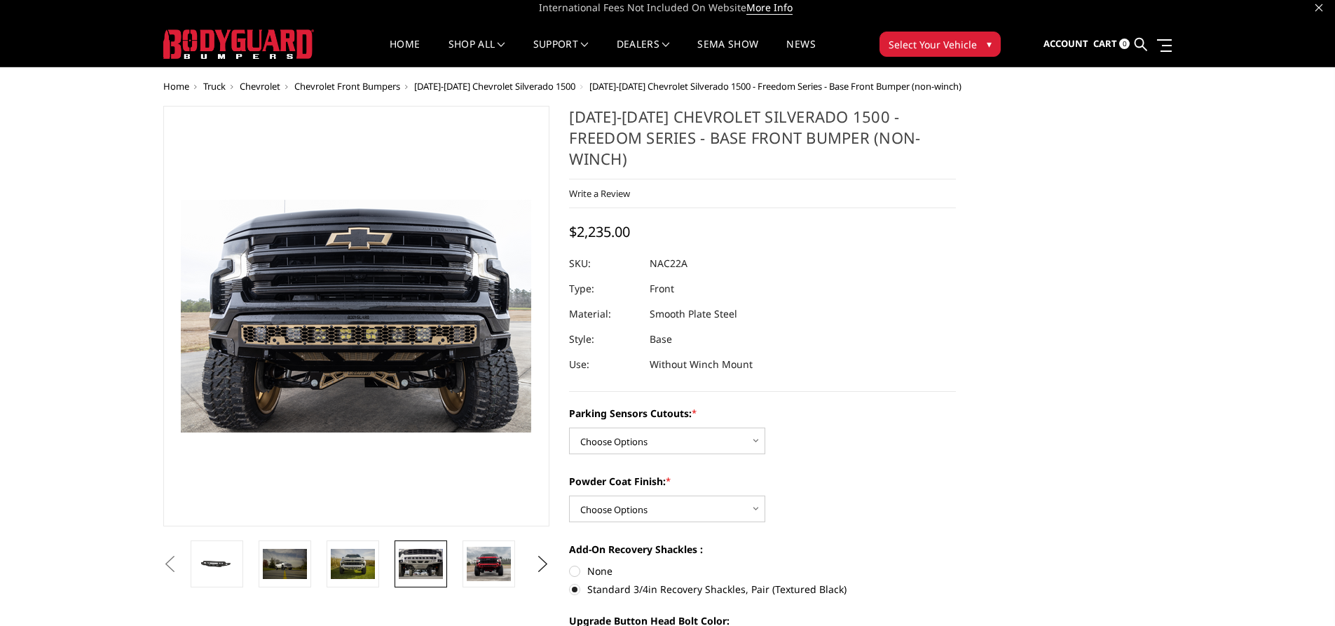
click at [425, 556] on img at bounding box center [421, 563] width 44 height 29
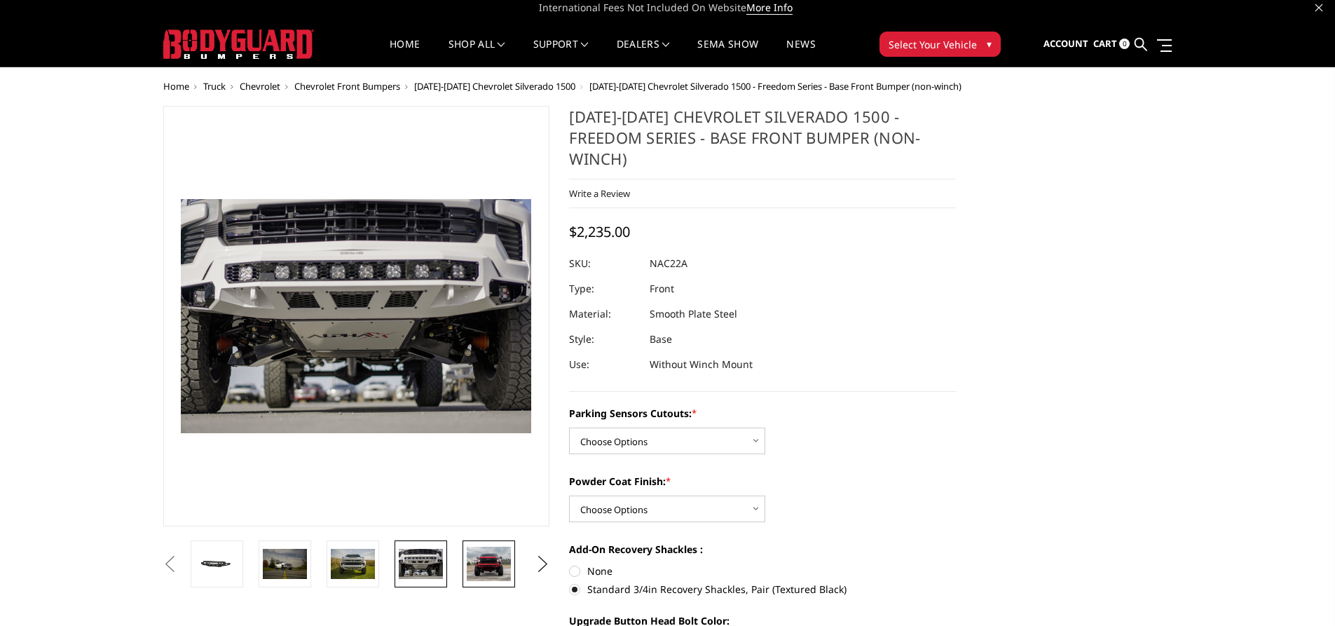
click at [469, 573] on img at bounding box center [489, 564] width 44 height 35
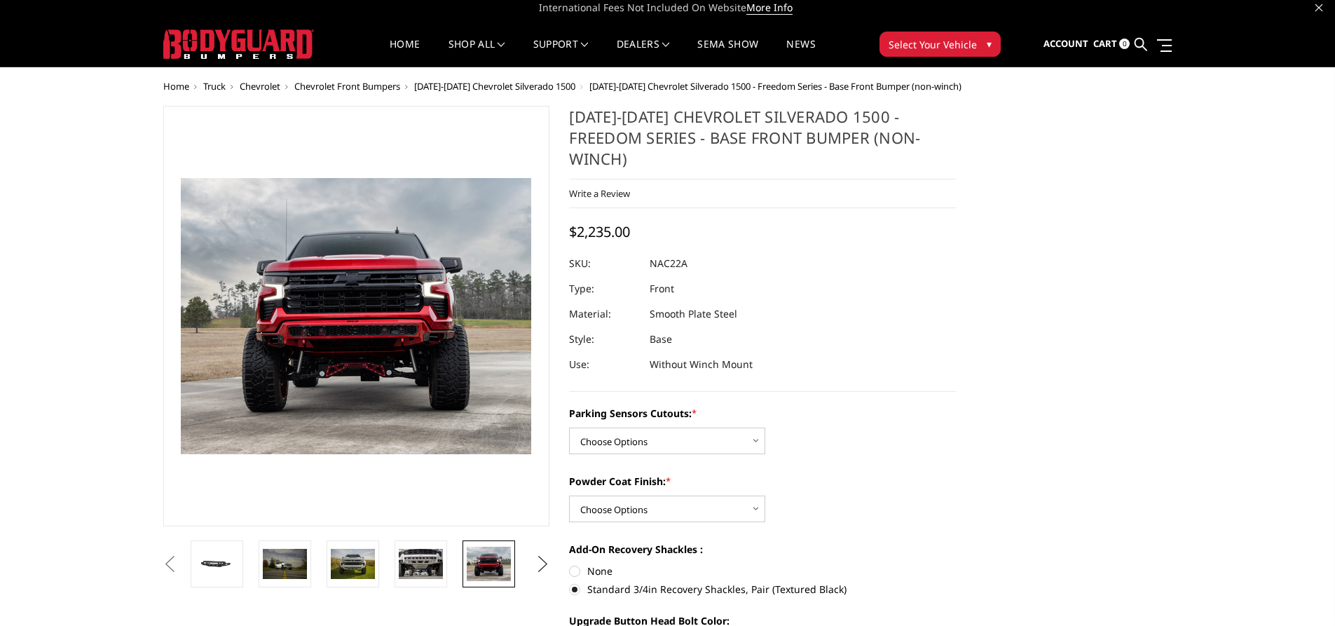
click at [544, 565] on button "Next" at bounding box center [542, 564] width 21 height 21
click at [471, 575] on img at bounding box center [489, 563] width 44 height 27
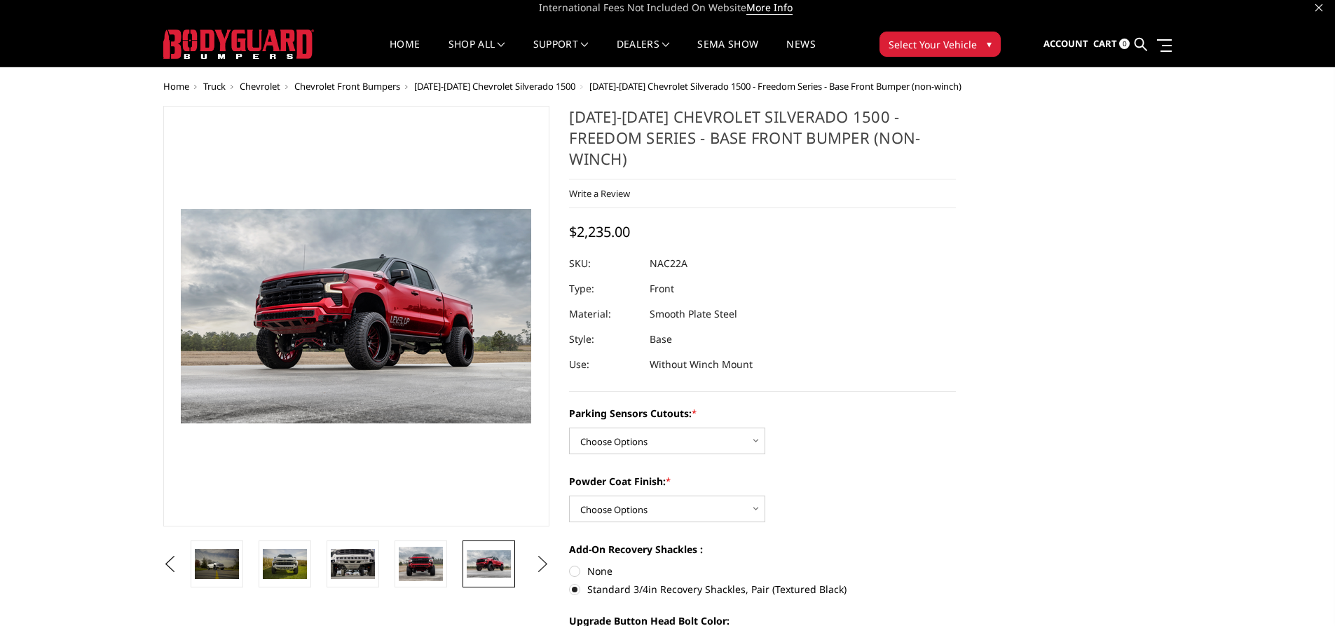
click at [540, 561] on button "Next" at bounding box center [542, 564] width 21 height 21
click at [475, 563] on img at bounding box center [489, 563] width 44 height 27
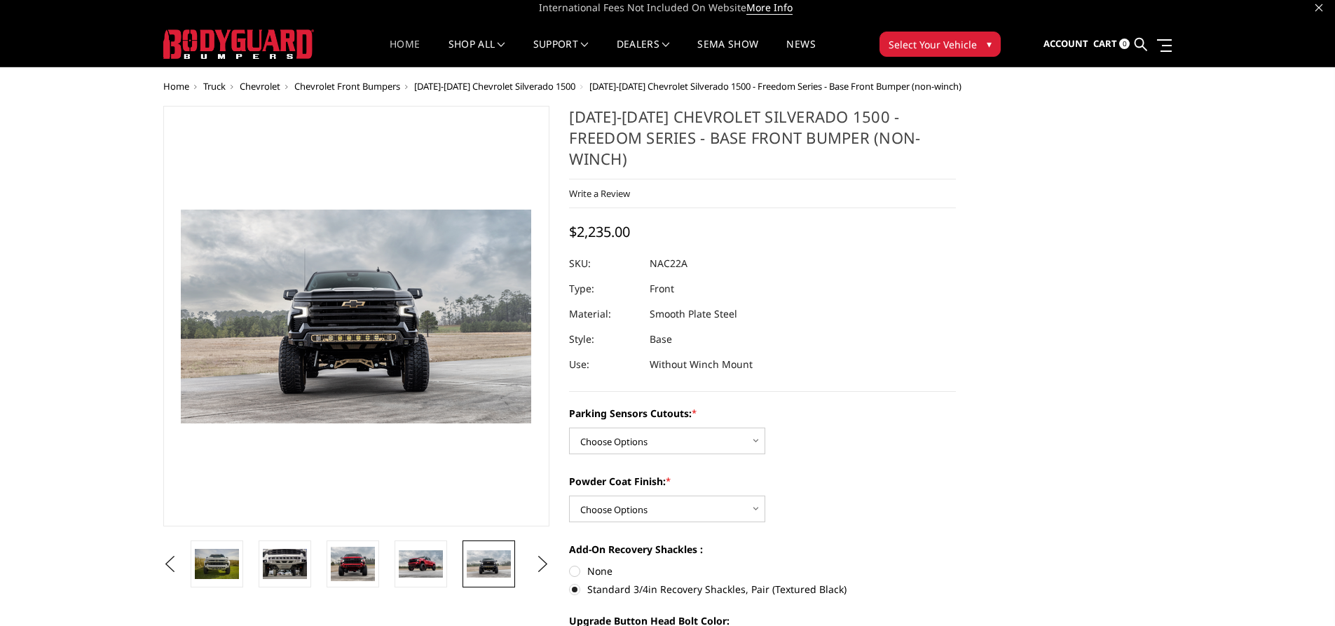
click at [420, 42] on li "Home" at bounding box center [405, 52] width 58 height 27
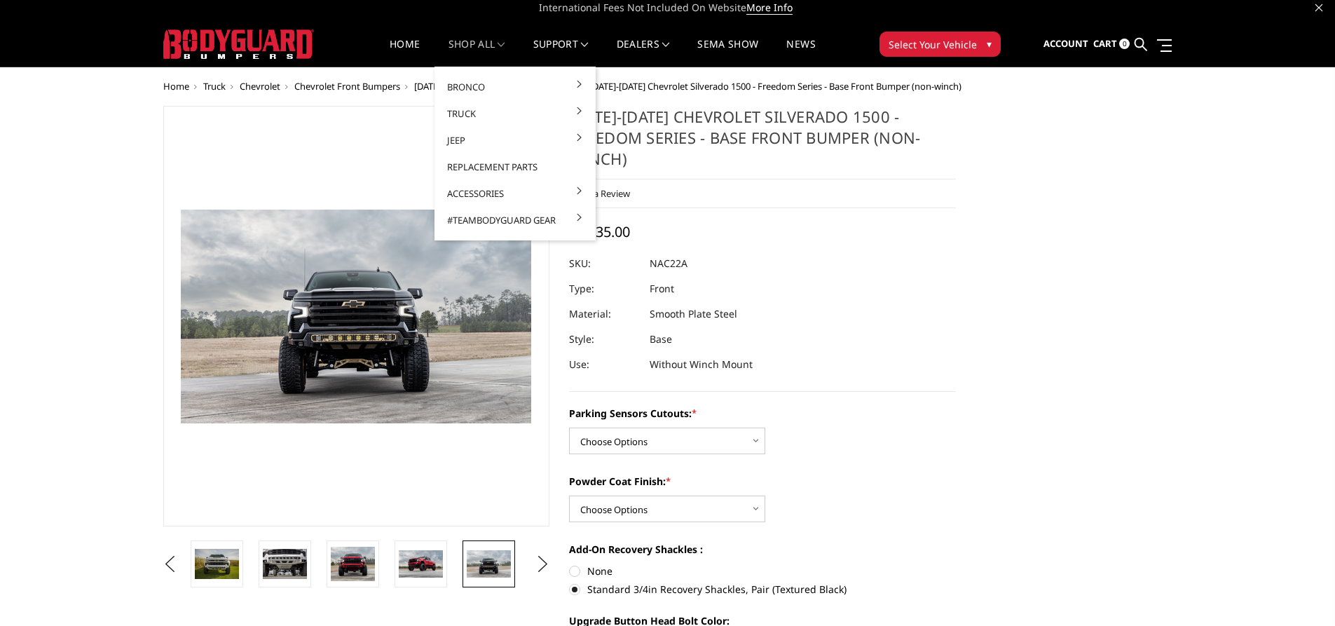
click at [492, 47] on link "shop all" at bounding box center [476, 52] width 57 height 27
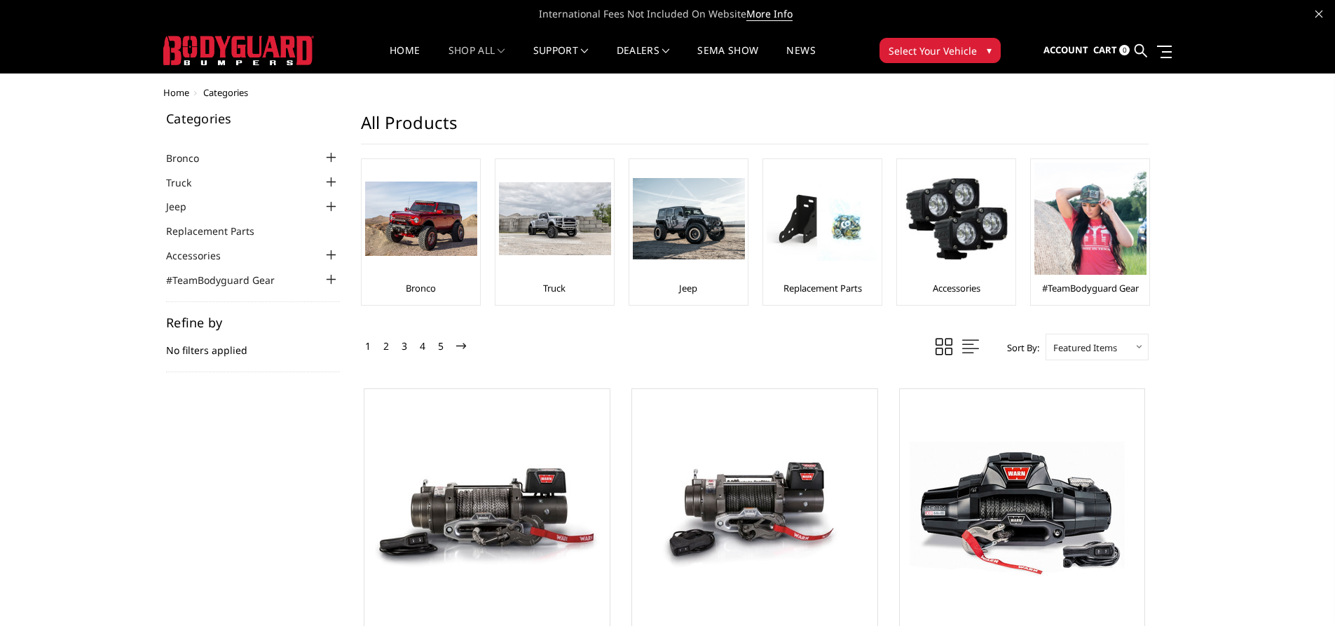
click at [333, 185] on div at bounding box center [331, 182] width 17 height 17
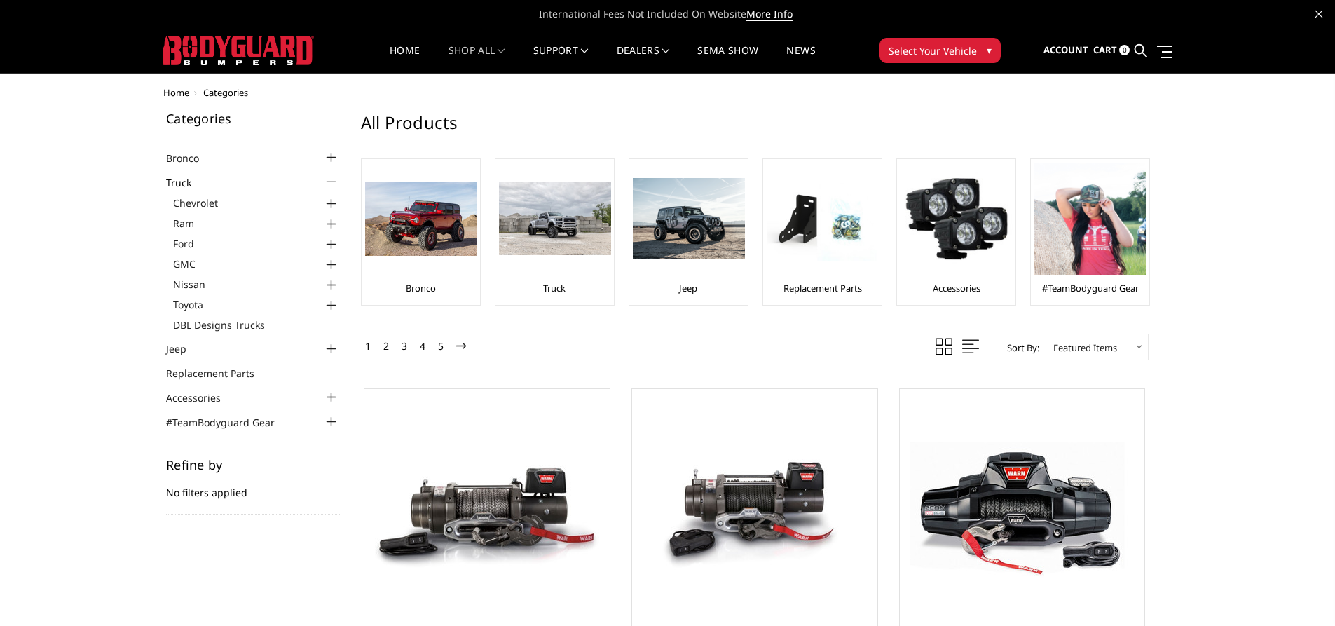
click at [338, 209] on div at bounding box center [331, 204] width 17 height 17
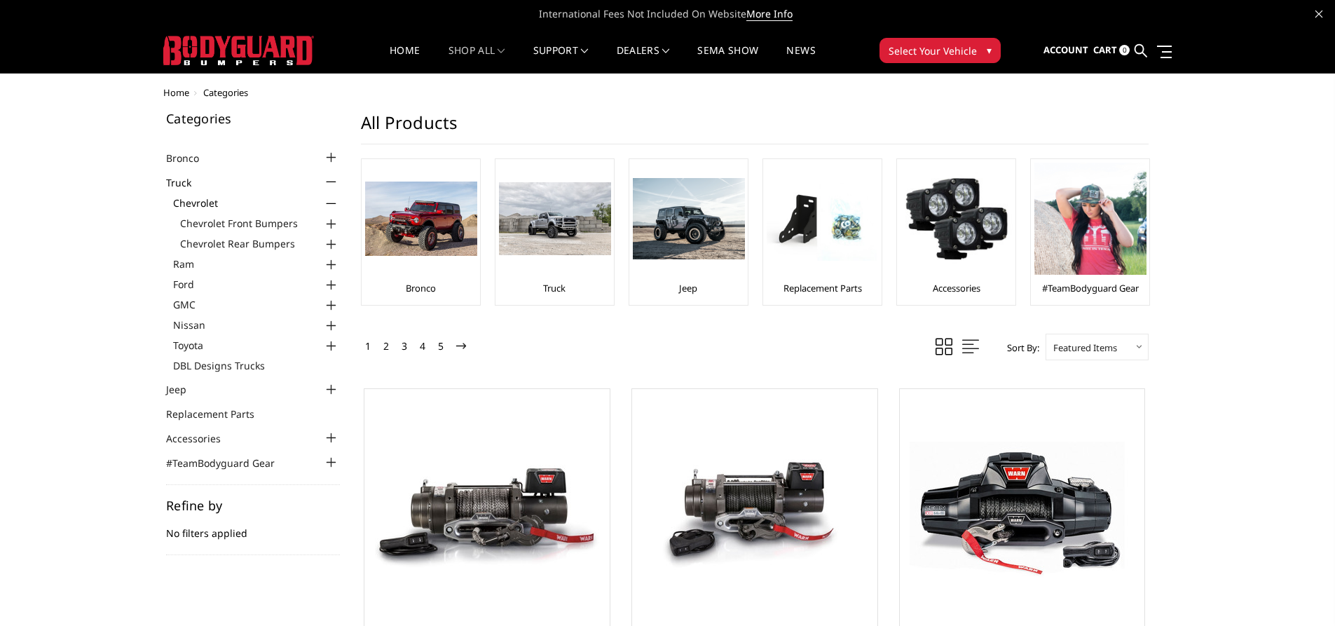
click at [330, 216] on div at bounding box center [331, 224] width 17 height 17
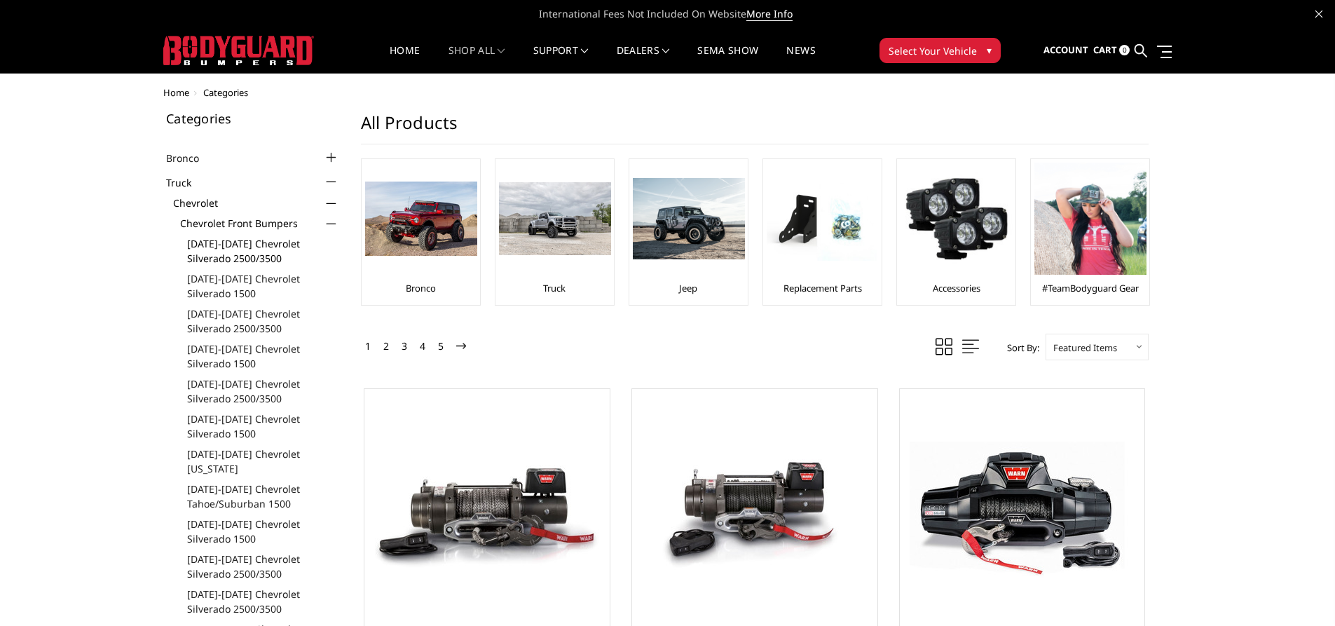
click at [230, 242] on link "[DATE]-[DATE] Chevrolet Silverado 2500/3500" at bounding box center [263, 250] width 153 height 29
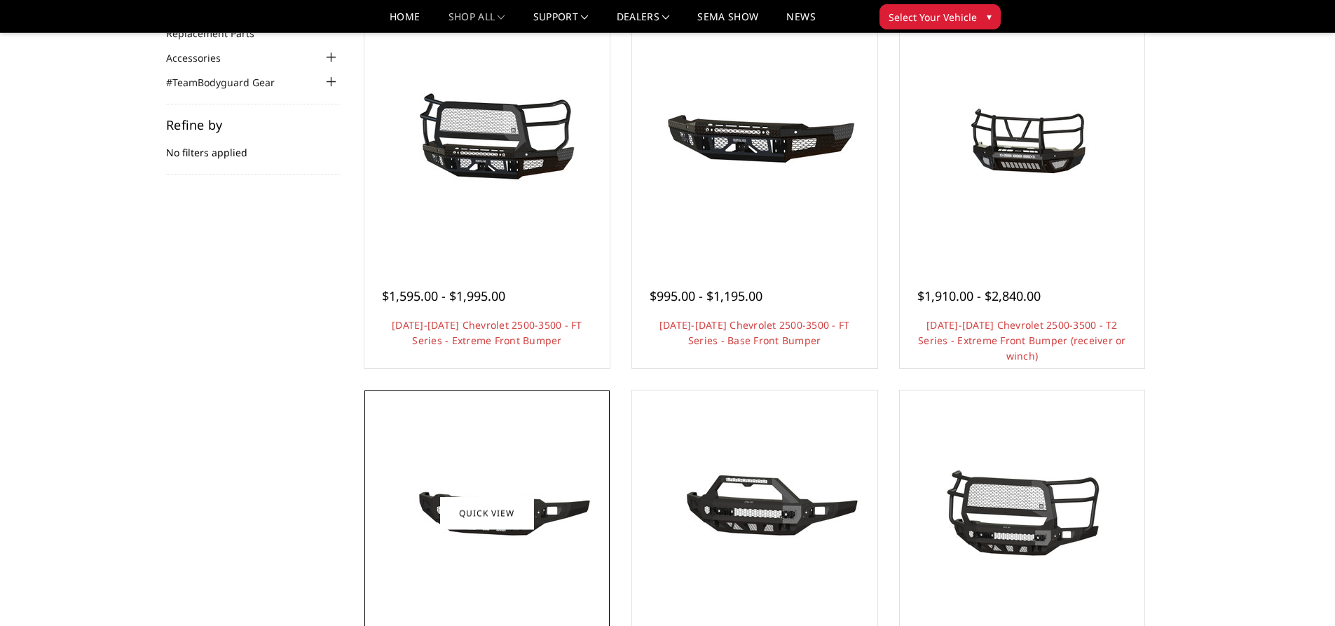
scroll to position [210, 0]
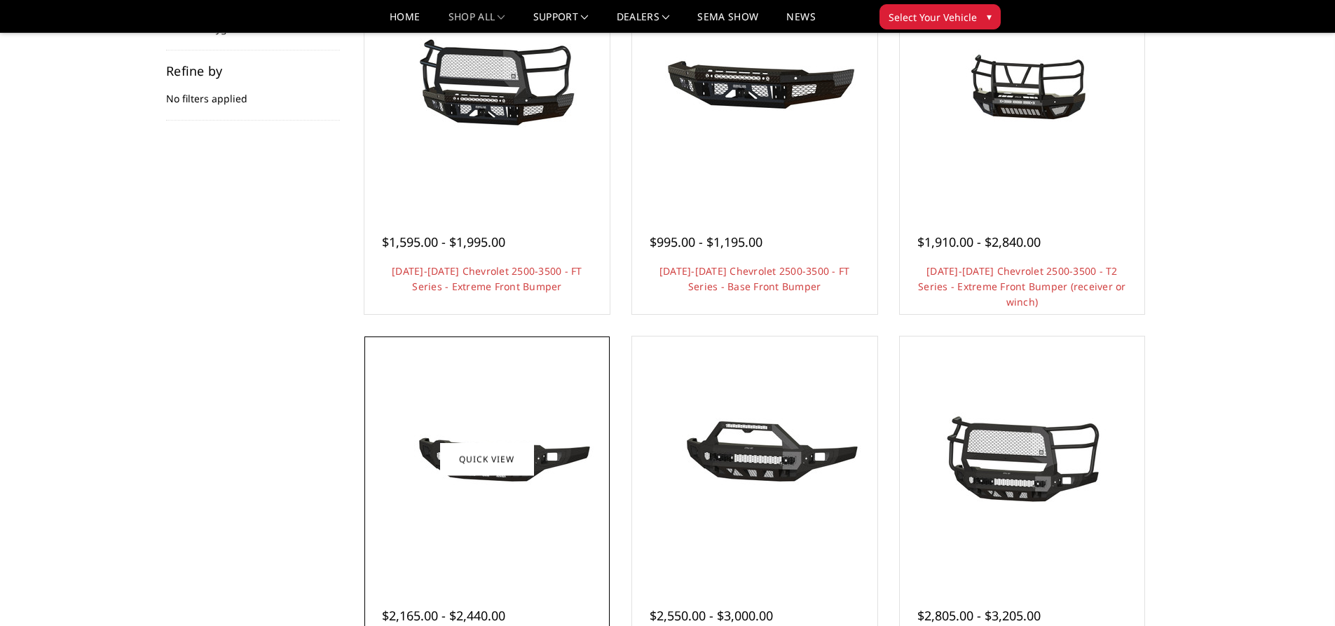
click at [526, 535] on div at bounding box center [487, 459] width 238 height 238
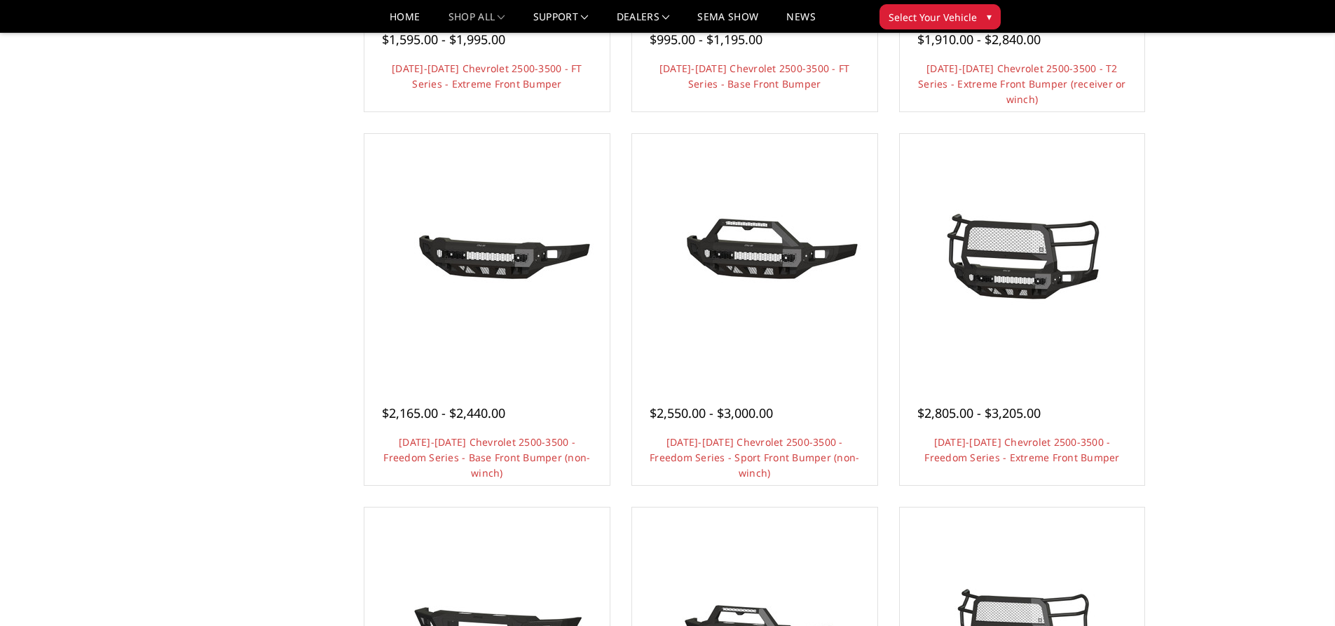
scroll to position [448, 0]
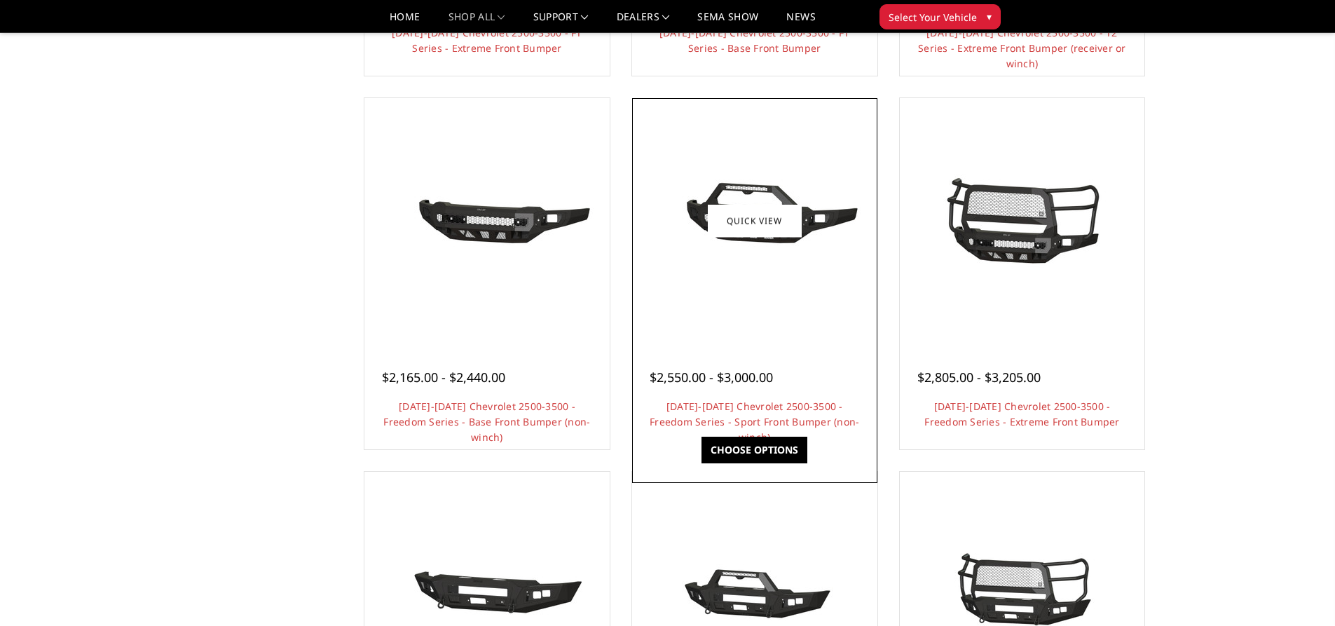
click at [708, 382] on span "$2,550.00 - $3,000.00" at bounding box center [711, 377] width 123 height 17
click at [816, 216] on img at bounding box center [755, 220] width 224 height 105
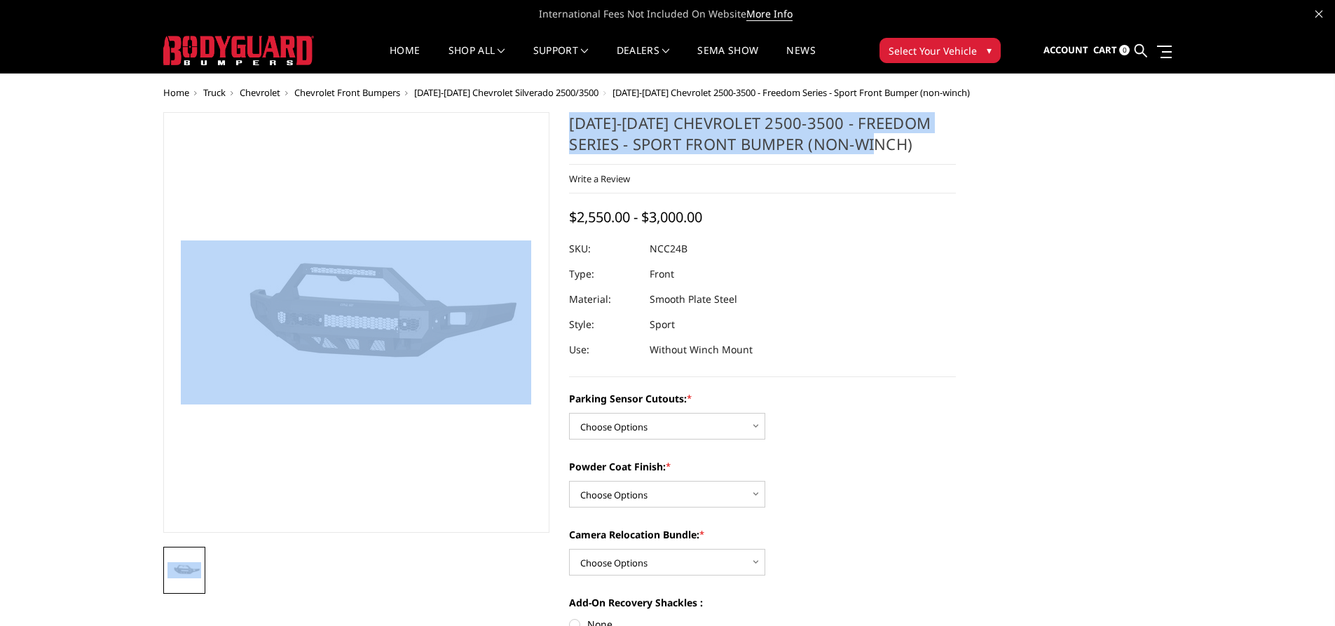
drag, startPoint x: 554, startPoint y: 128, endPoint x: 927, endPoint y: 150, distance: 373.5
copy div "[DATE]-[DATE] Chevrolet 2500-3500 - Freedom Series - Sport Front Bumper (non-wi…"
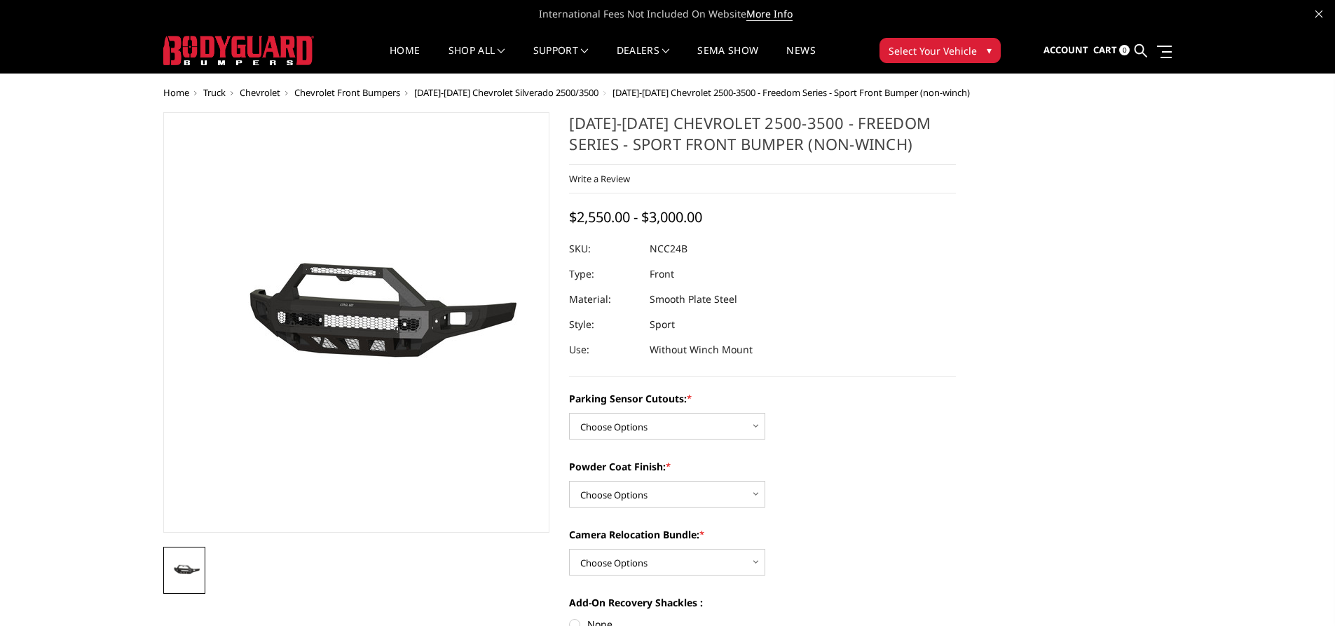
click at [492, 96] on span "[DATE]-[DATE] Chevrolet Silverado 2500/3500" at bounding box center [506, 92] width 184 height 13
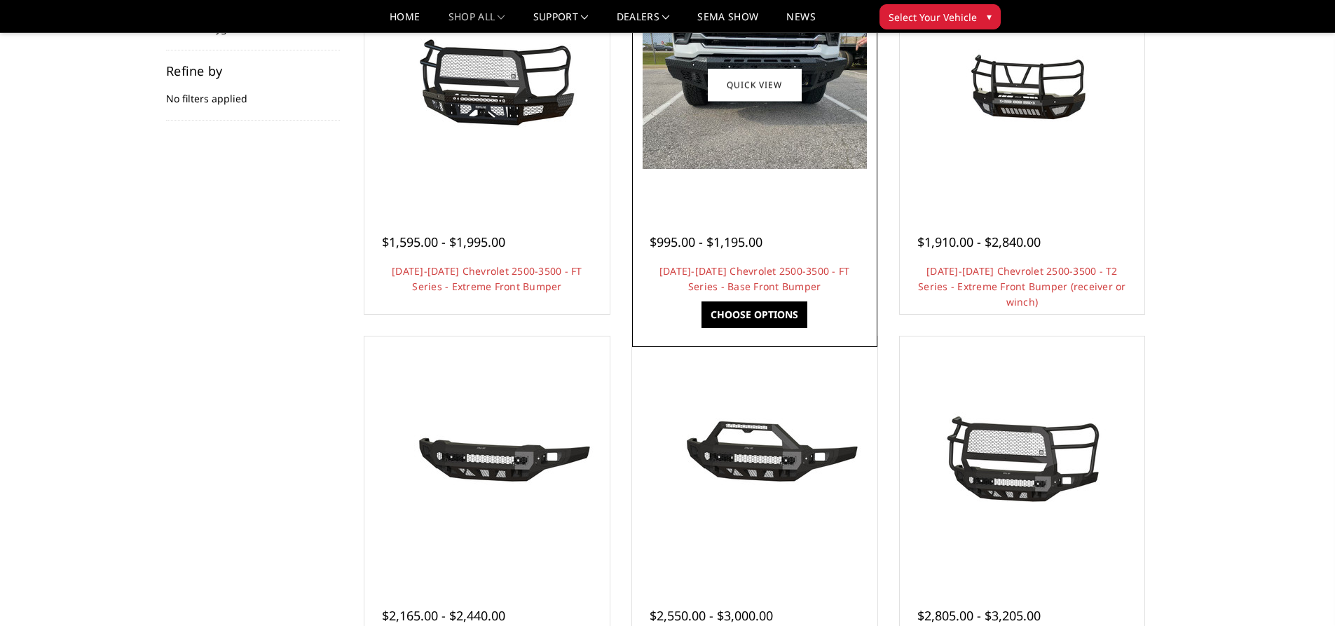
click at [804, 226] on div at bounding box center [755, 225] width 210 height 15
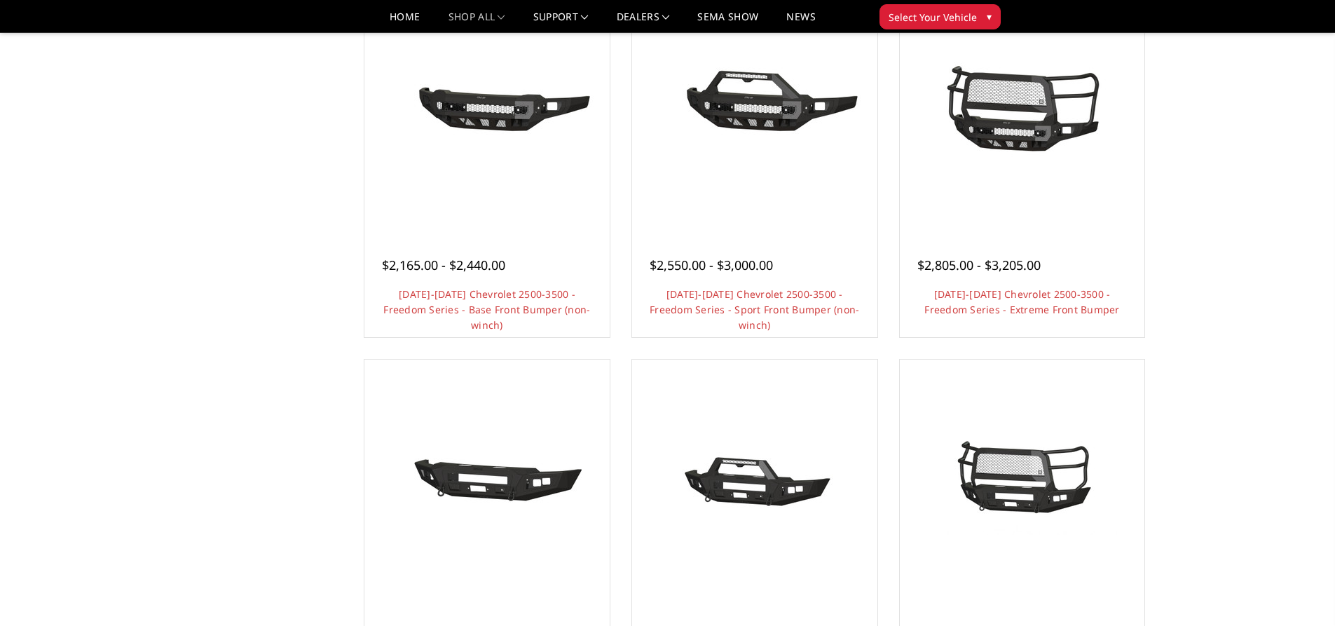
scroll to position [771, 0]
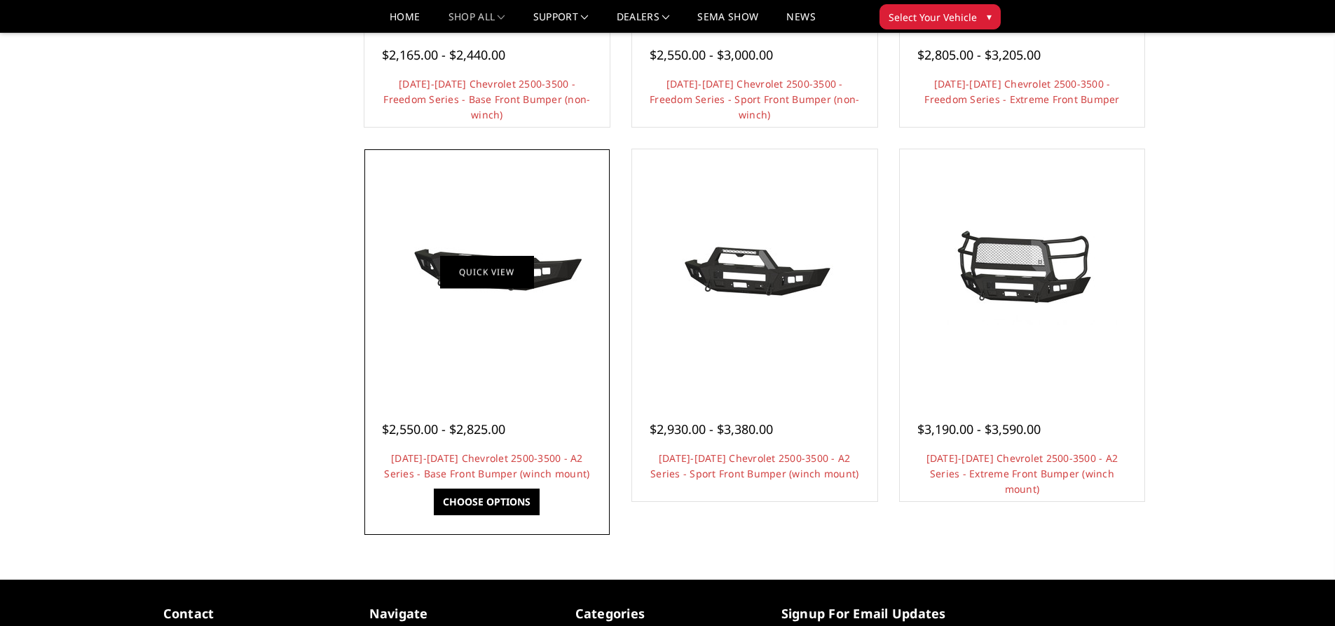
click at [474, 256] on link "Quick view" at bounding box center [487, 272] width 94 height 33
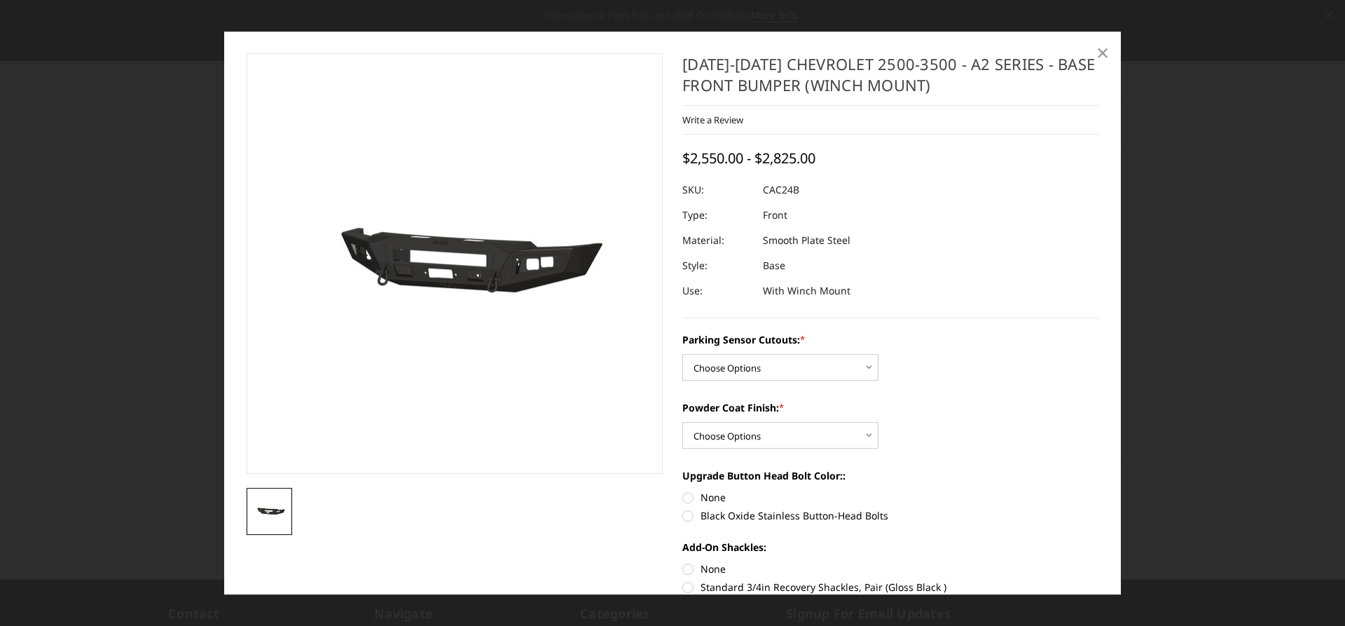
click at [1100, 55] on span "×" at bounding box center [1103, 52] width 13 height 30
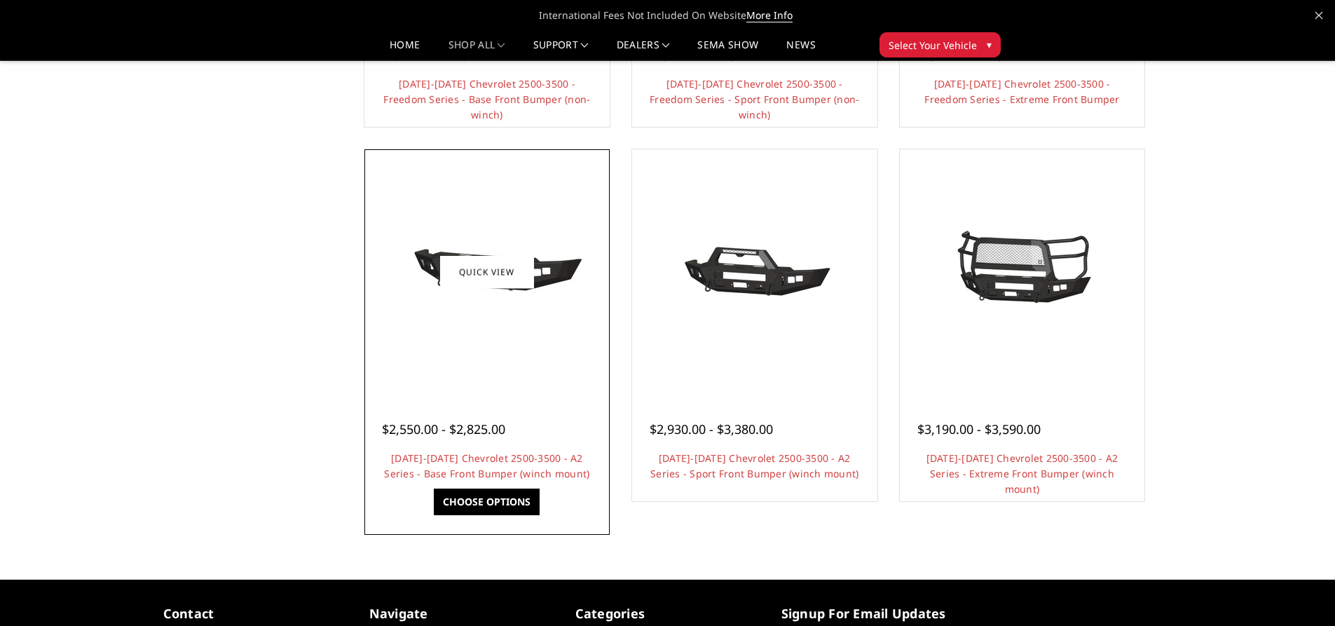
click at [502, 390] on div at bounding box center [487, 272] width 238 height 238
